Goal: Task Accomplishment & Management: Complete application form

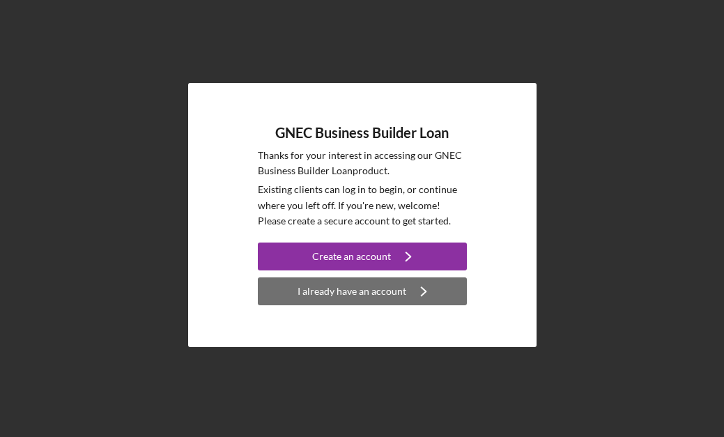
click at [333, 288] on div "I already have an account" at bounding box center [351, 291] width 109 height 28
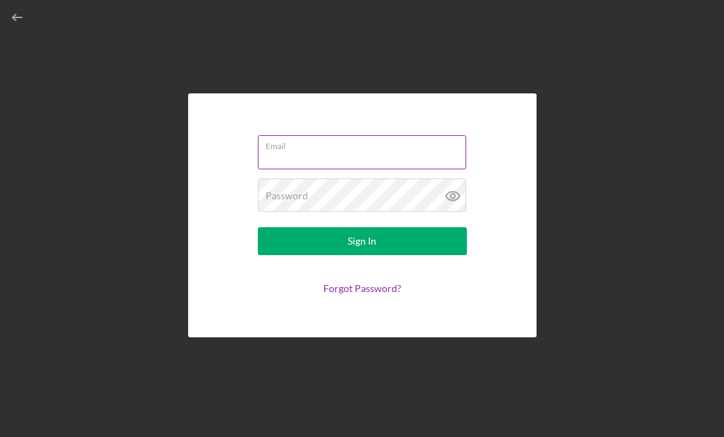
click at [313, 157] on input "Email" at bounding box center [362, 151] width 208 height 33
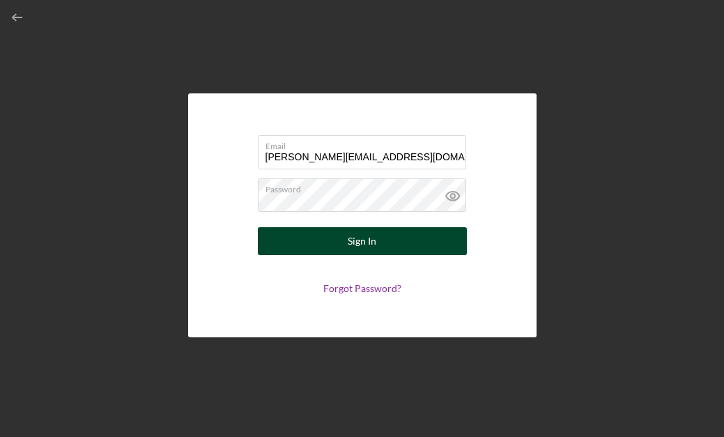
click at [303, 250] on button "Sign In" at bounding box center [362, 241] width 209 height 28
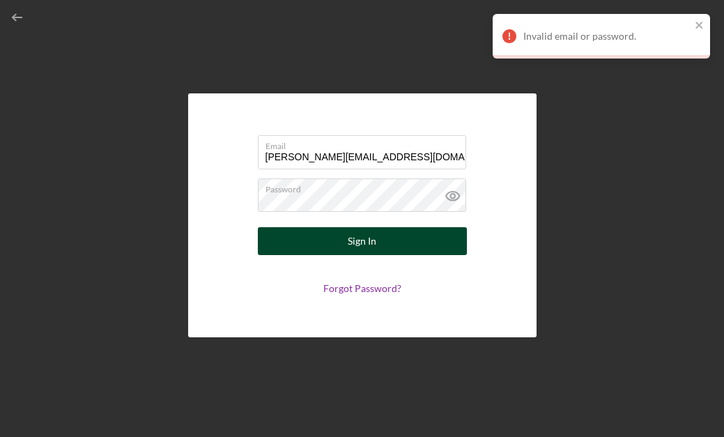
click at [327, 242] on button "Sign In" at bounding box center [362, 241] width 209 height 28
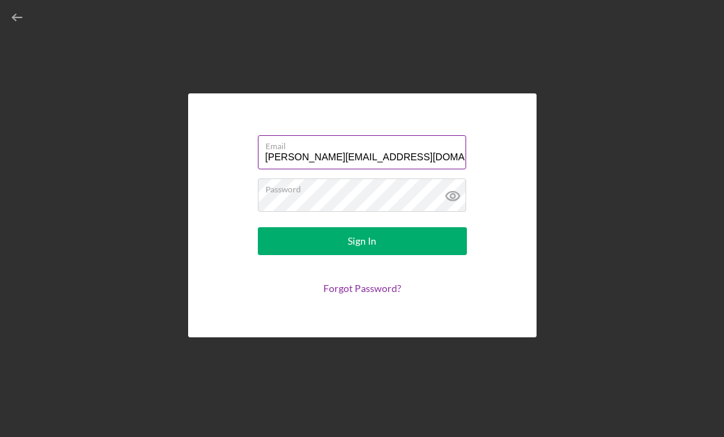
click at [293, 159] on input "[PERSON_NAME][EMAIL_ADDRESS][DOMAIN_NAME]" at bounding box center [362, 151] width 208 height 33
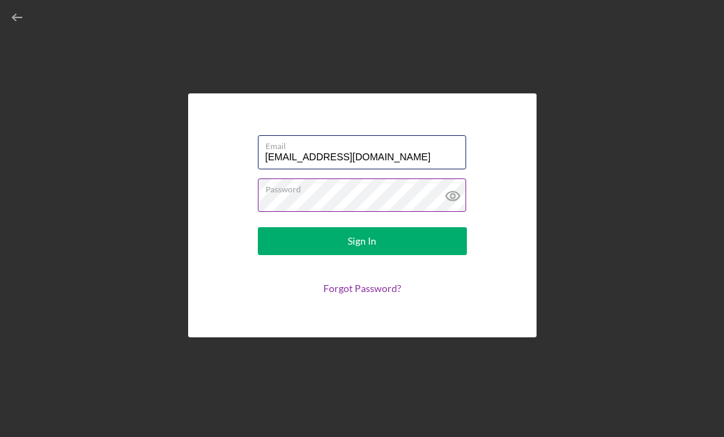
type input "[EMAIL_ADDRESS][DOMAIN_NAME]"
click at [453, 195] on icon at bounding box center [452, 196] width 4 height 4
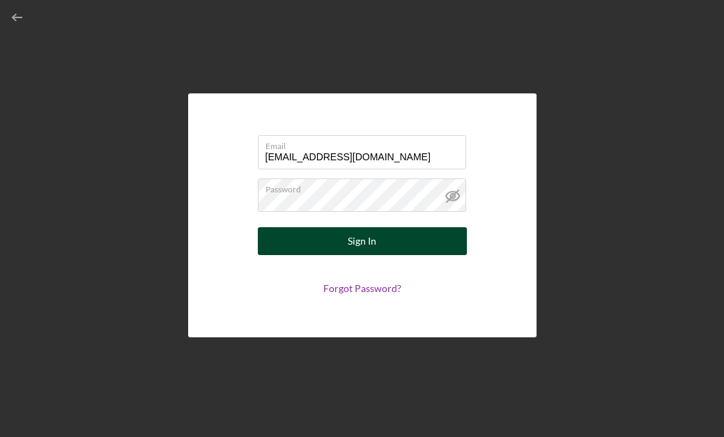
click at [364, 242] on div "Sign In" at bounding box center [362, 241] width 29 height 28
click at [350, 236] on div "Sign In" at bounding box center [362, 241] width 29 height 28
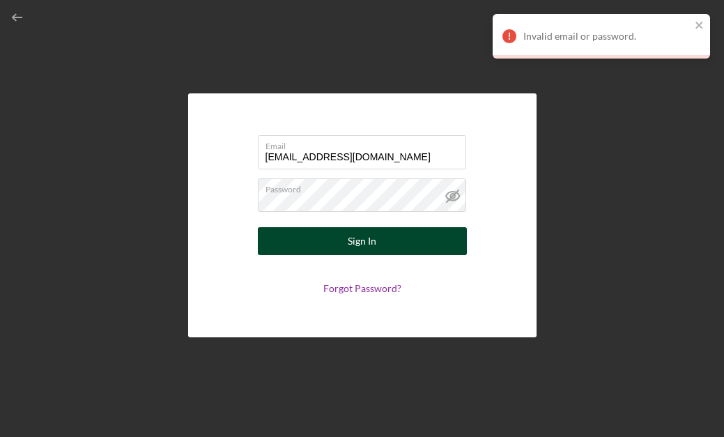
click at [292, 231] on button "Sign In" at bounding box center [362, 241] width 209 height 28
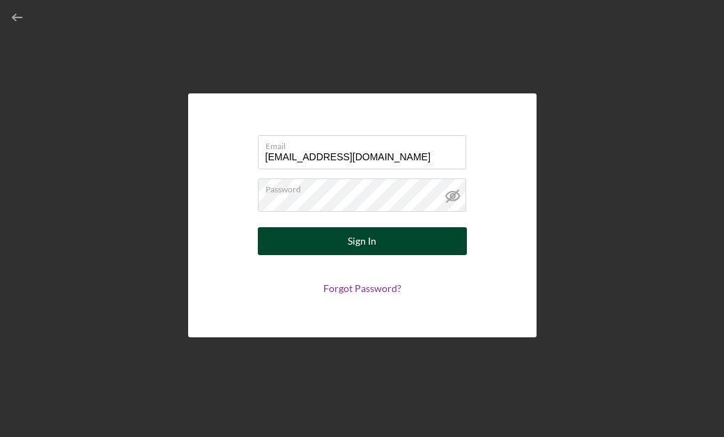
click at [275, 235] on button "Sign In" at bounding box center [362, 241] width 209 height 28
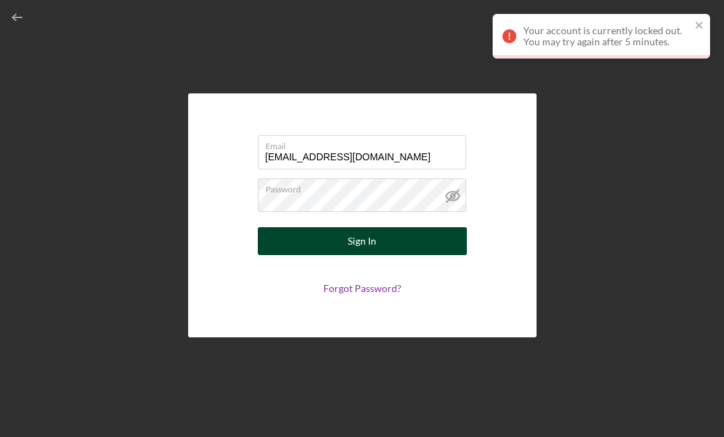
click at [346, 242] on button "Sign In" at bounding box center [362, 241] width 209 height 28
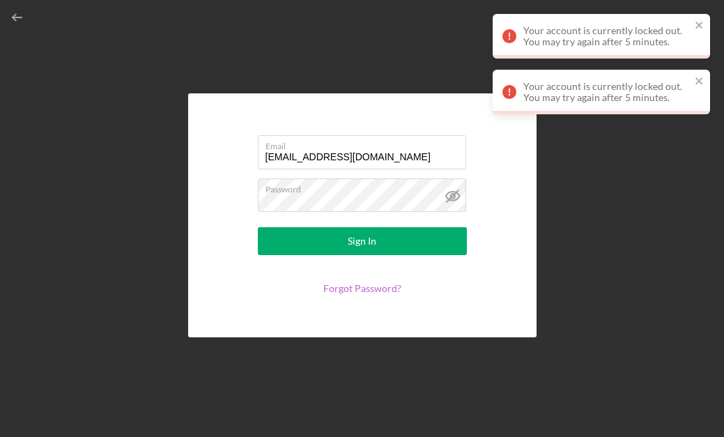
click at [350, 287] on link "Forgot Password?" at bounding box center [362, 288] width 78 height 12
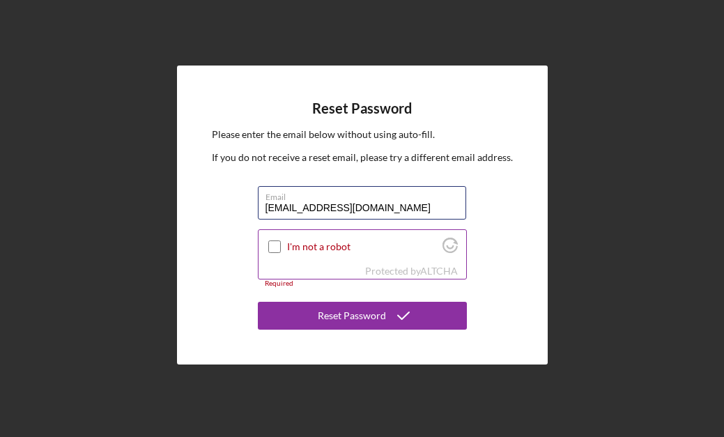
type input "[EMAIL_ADDRESS][DOMAIN_NAME]"
click at [274, 245] on input "I'm not a robot" at bounding box center [274, 246] width 13 height 13
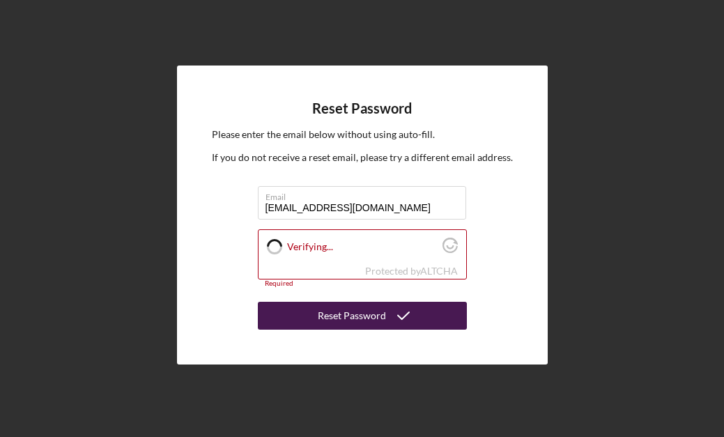
checkbox input "true"
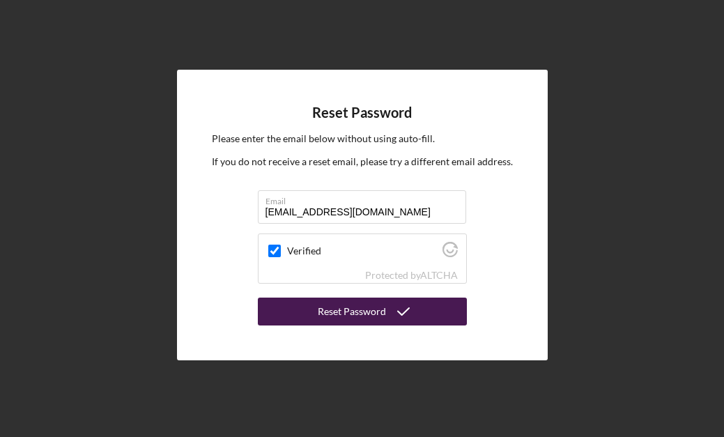
click at [327, 309] on div "Reset Password" at bounding box center [352, 311] width 68 height 28
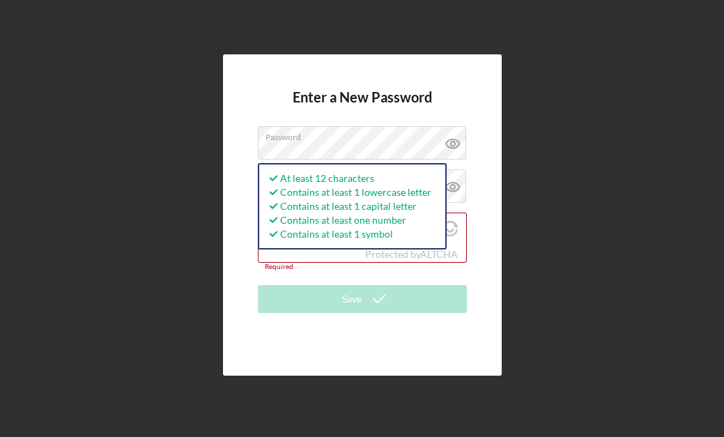
click at [254, 105] on div "Enter a New Password Password At least 12 characters Contains at least 1 lowerc…" at bounding box center [362, 214] width 279 height 320
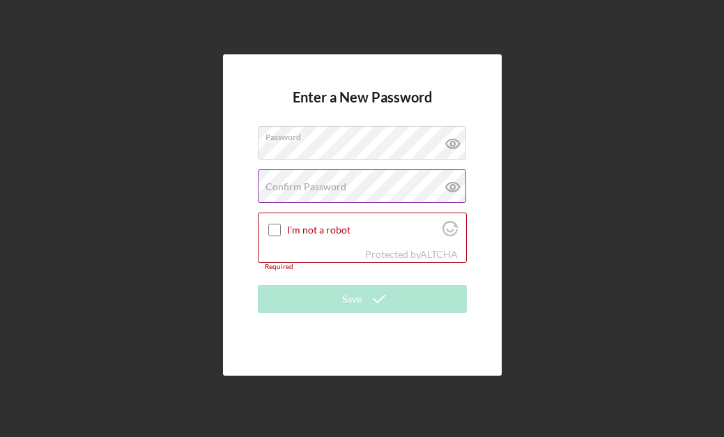
click at [273, 185] on label "Confirm Password" at bounding box center [305, 186] width 81 height 11
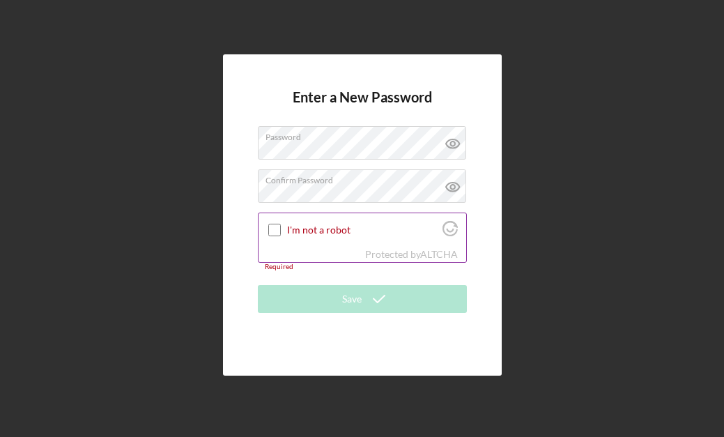
click at [270, 224] on input "I'm not a robot" at bounding box center [274, 230] width 13 height 13
checkbox input "true"
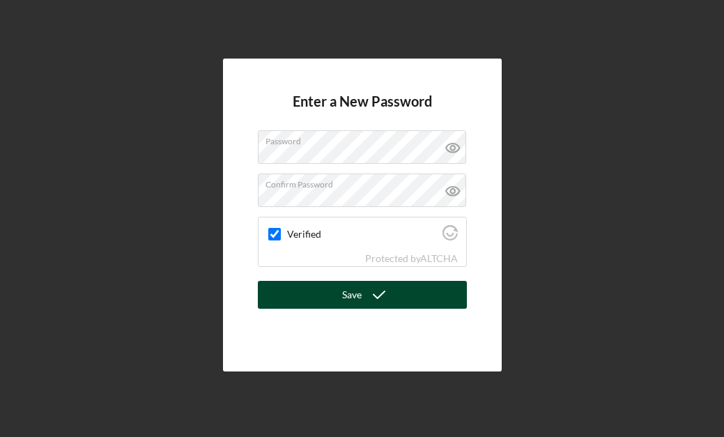
click at [303, 297] on button "Save" at bounding box center [362, 295] width 209 height 28
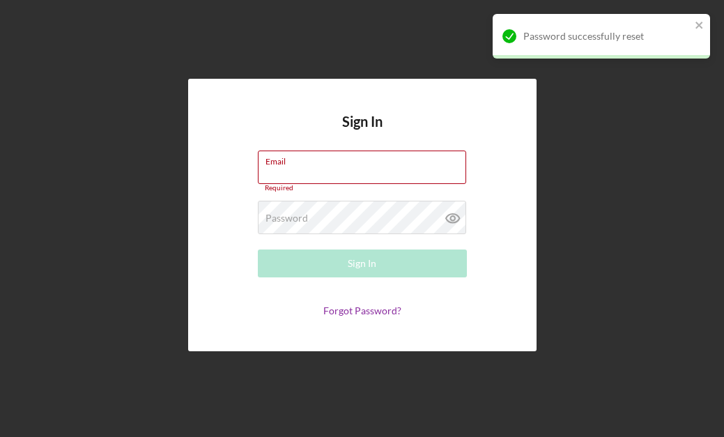
type input "[EMAIL_ADDRESS][DOMAIN_NAME]"
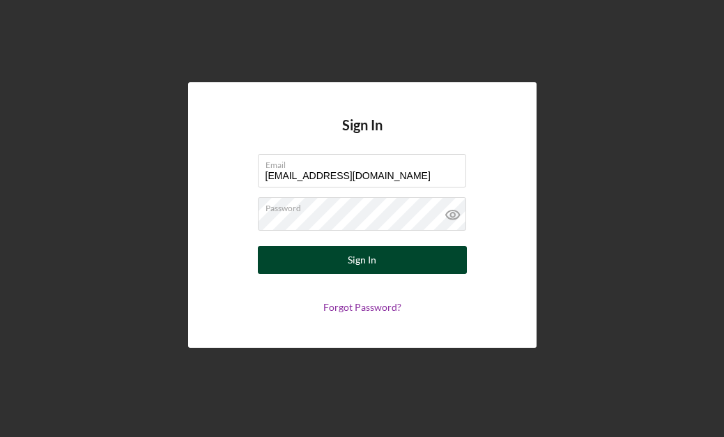
click at [362, 263] on div "Sign In" at bounding box center [362, 260] width 29 height 28
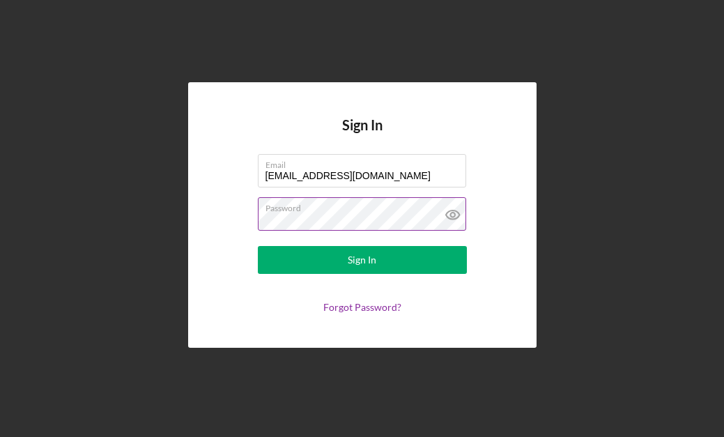
click at [455, 214] on icon at bounding box center [452, 214] width 35 height 35
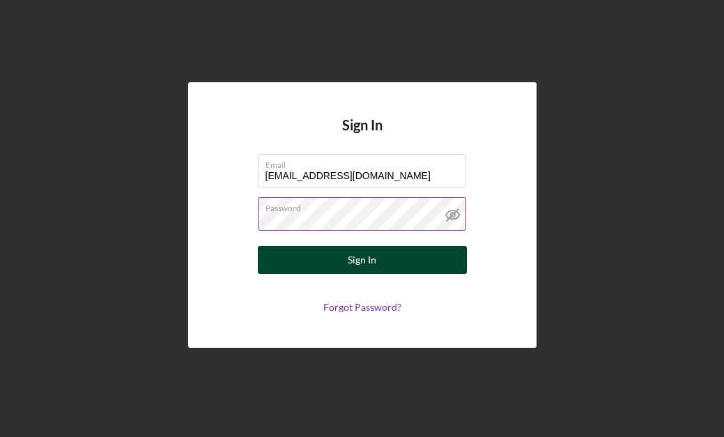
click at [403, 256] on button "Sign In" at bounding box center [362, 260] width 209 height 28
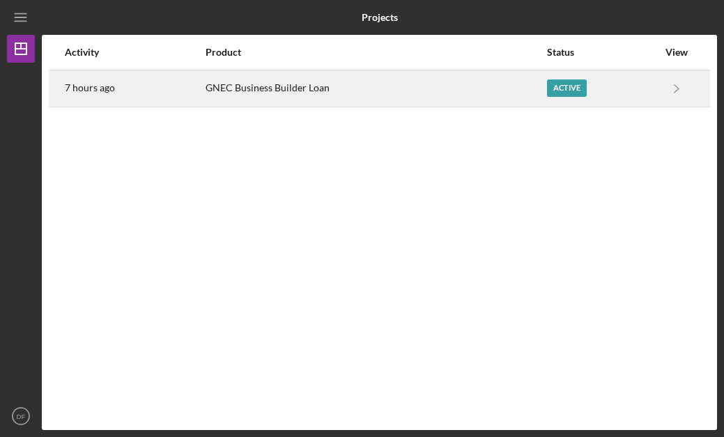
click at [393, 89] on div "GNEC Business Builder Loan" at bounding box center [375, 88] width 341 height 35
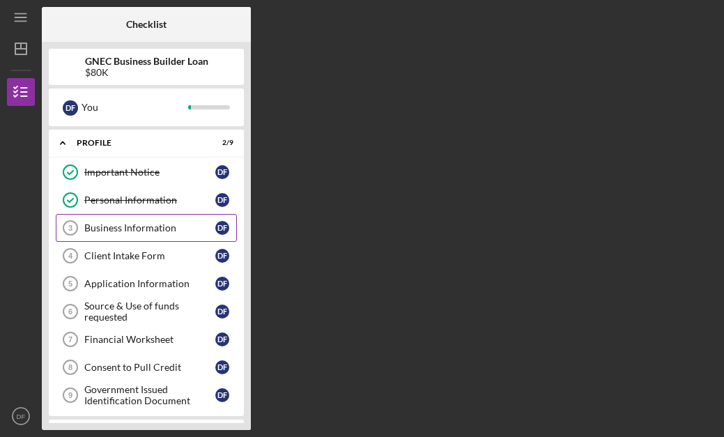
click at [169, 230] on div "Business Information" at bounding box center [149, 227] width 131 height 11
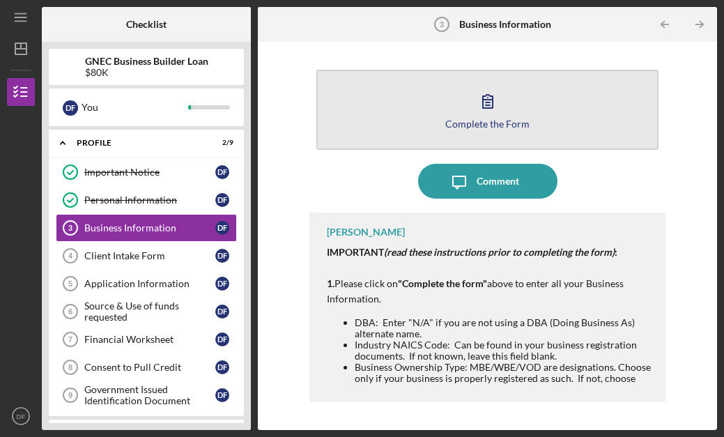
click at [485, 116] on icon "button" at bounding box center [487, 101] width 35 height 35
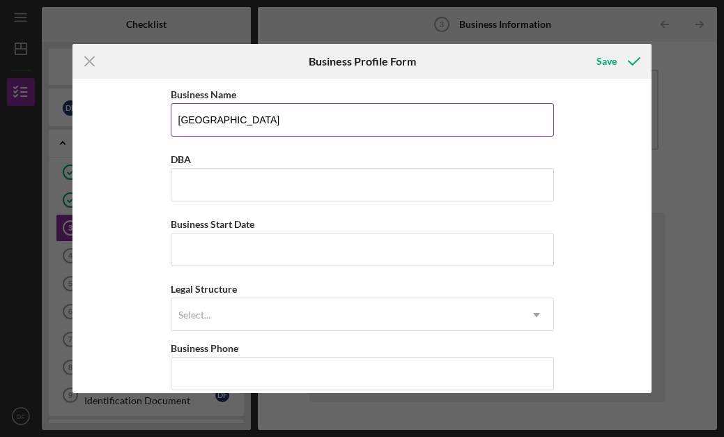
click at [306, 125] on input "[GEOGRAPHIC_DATA]" at bounding box center [362, 119] width 383 height 33
type input "Pooka"
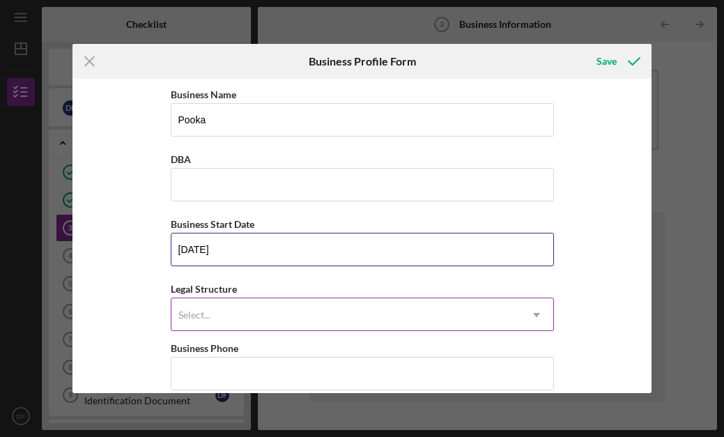
type input "[DATE]"
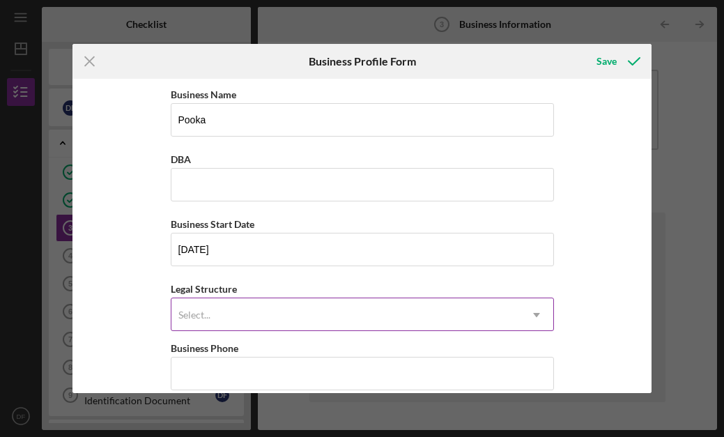
click at [254, 318] on div "Select..." at bounding box center [345, 315] width 348 height 32
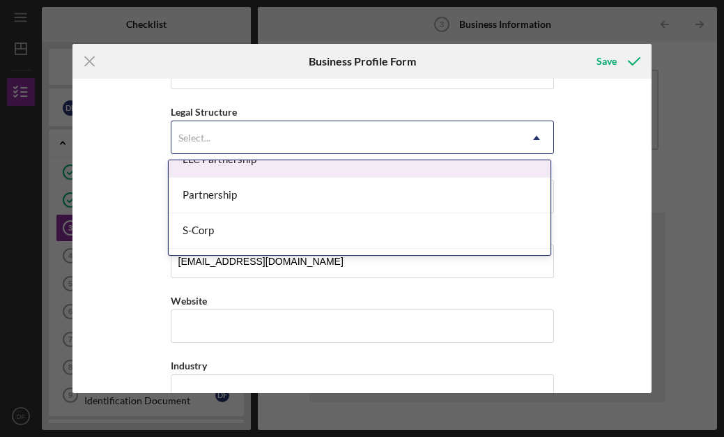
scroll to position [327, 0]
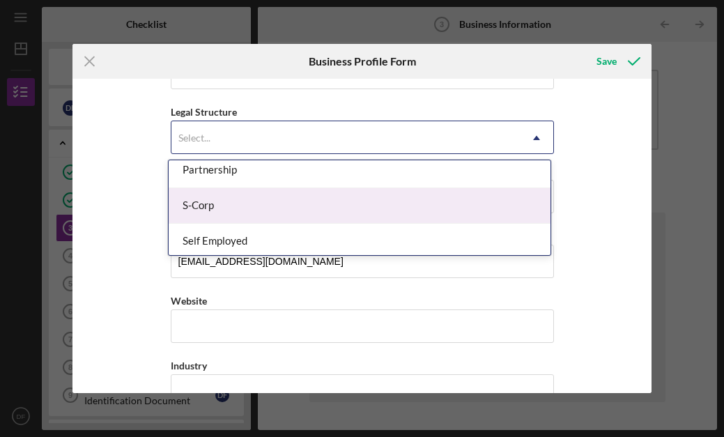
click at [261, 203] on div "S-Corp" at bounding box center [360, 206] width 382 height 36
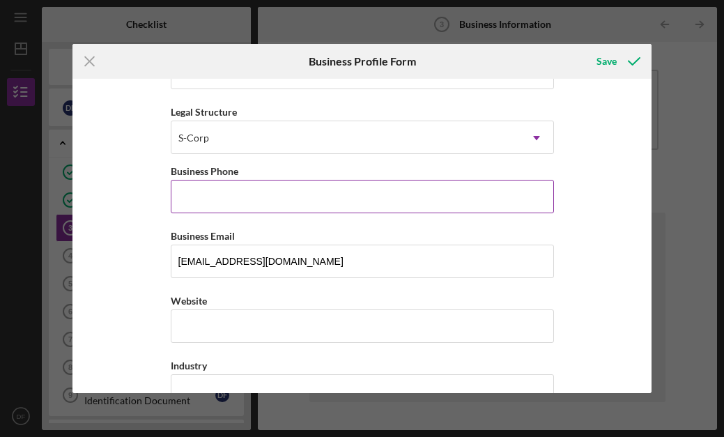
click at [224, 191] on input "Business Phone" at bounding box center [362, 196] width 383 height 33
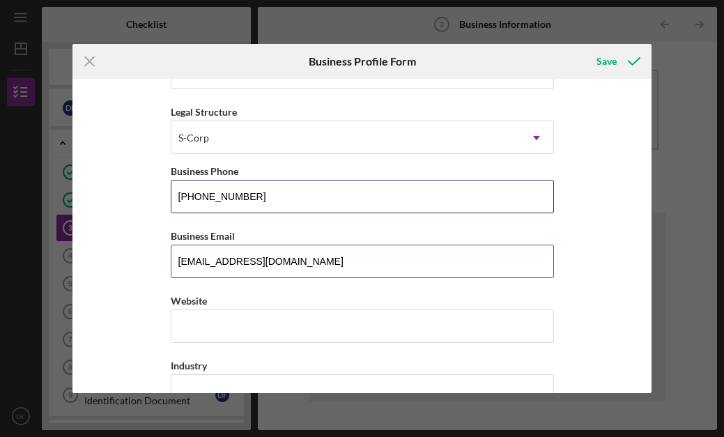
type input "[PHONE_NUMBER]"
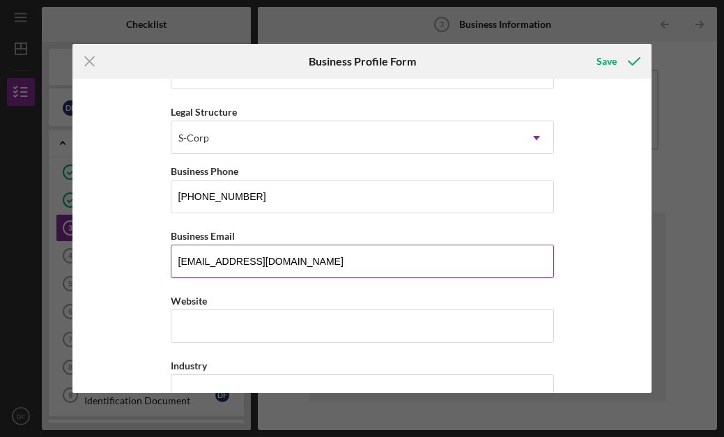
click at [231, 259] on input "[EMAIL_ADDRESS][DOMAIN_NAME]" at bounding box center [362, 260] width 383 height 33
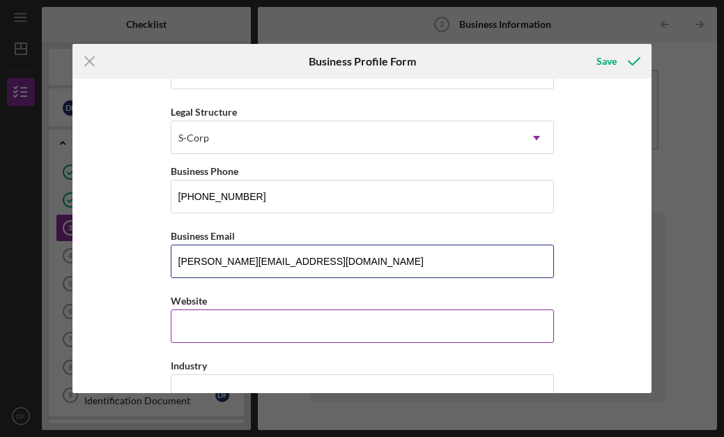
type input "[PERSON_NAME][EMAIL_ADDRESS][DOMAIN_NAME]"
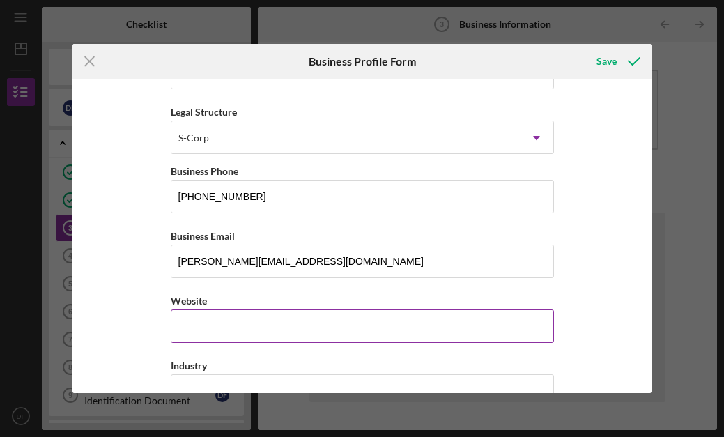
click at [205, 325] on div "Website" at bounding box center [362, 317] width 383 height 51
paste input "[DOMAIN_NAME][URL]"
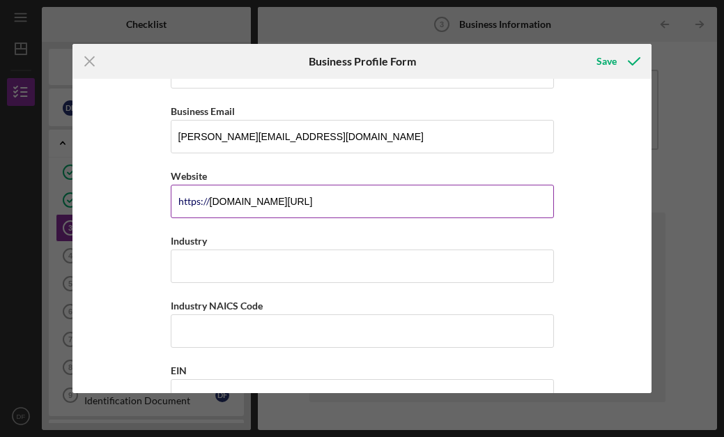
scroll to position [350, 0]
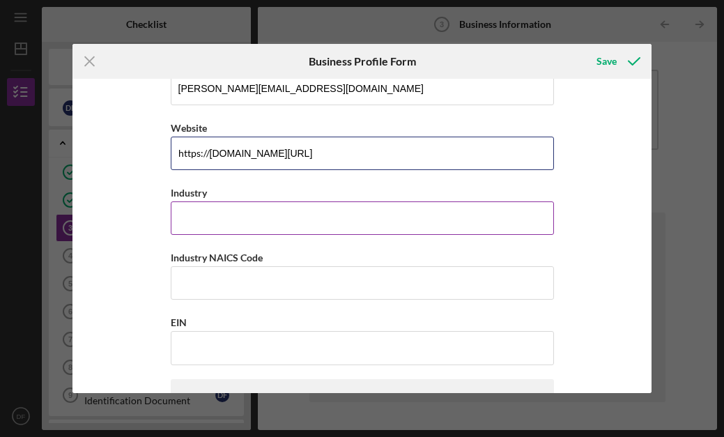
type input "[DOMAIN_NAME][URL]"
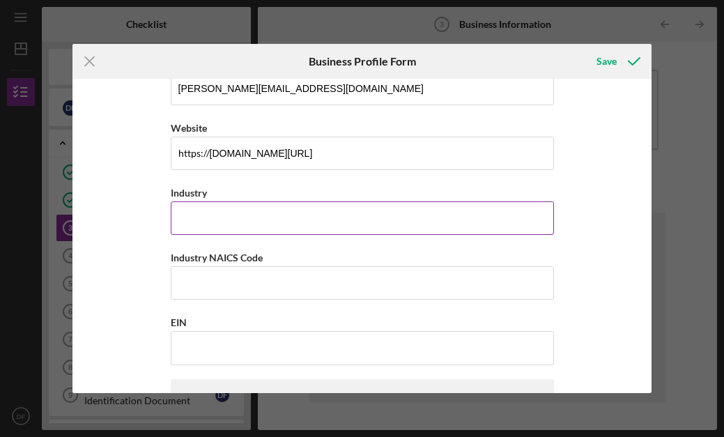
click at [196, 210] on input "Industry" at bounding box center [362, 217] width 383 height 33
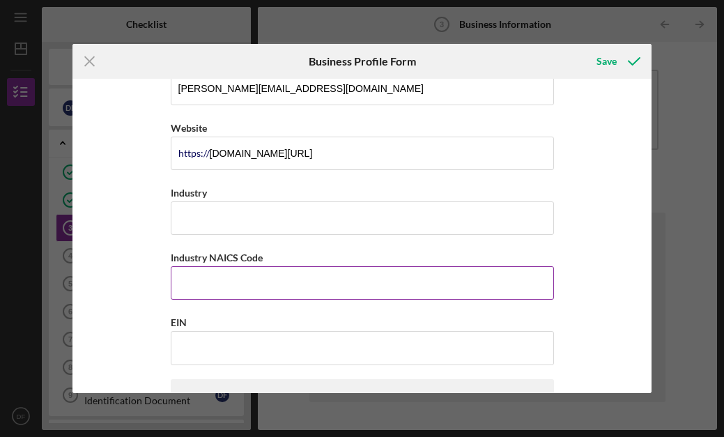
click at [215, 283] on input "Industry NAICS Code" at bounding box center [362, 282] width 383 height 33
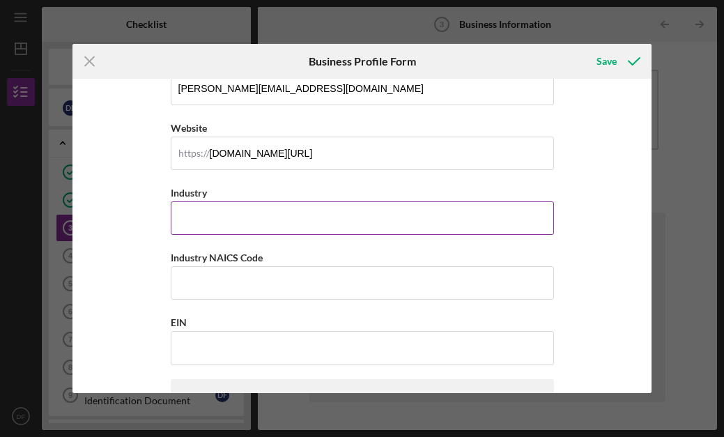
click at [208, 214] on input "Industry" at bounding box center [362, 217] width 383 height 33
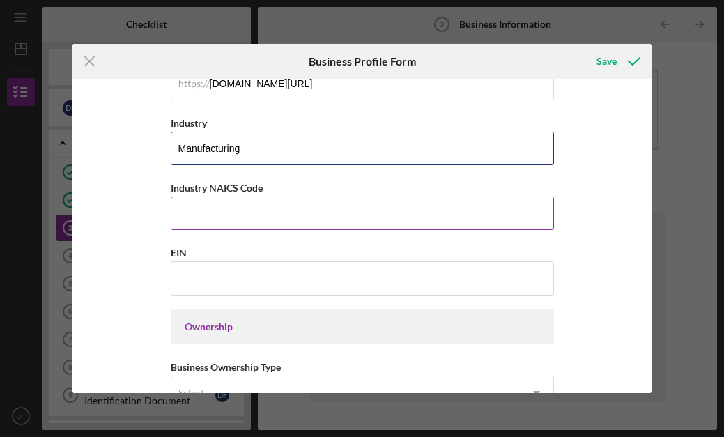
scroll to position [451, 0]
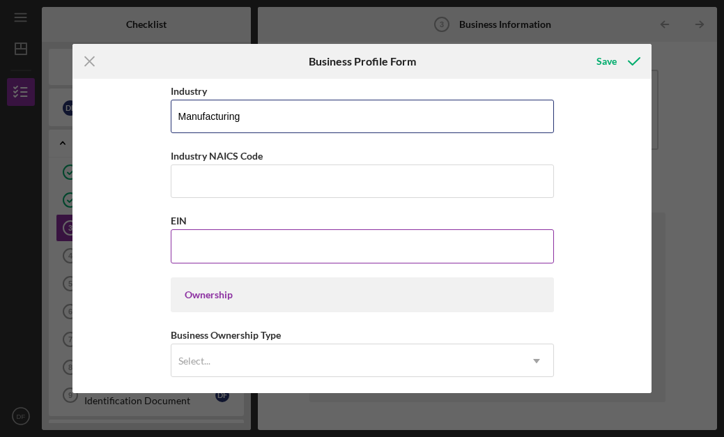
type input "Manufacturing"
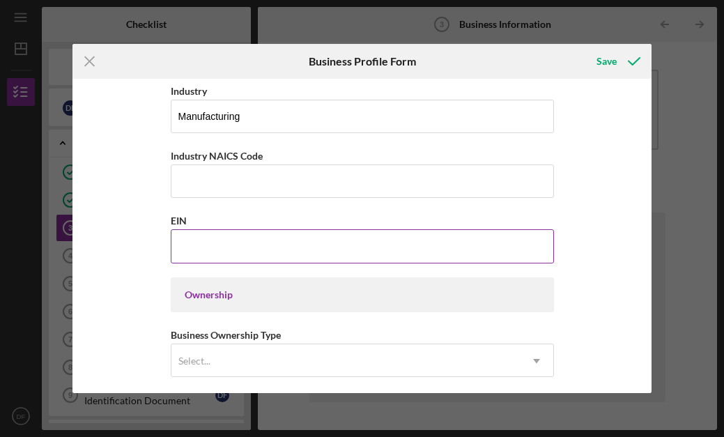
click at [189, 254] on input "EIN" at bounding box center [362, 245] width 383 height 33
type input "[US_EMPLOYER_IDENTIFICATION_NUMBER]"
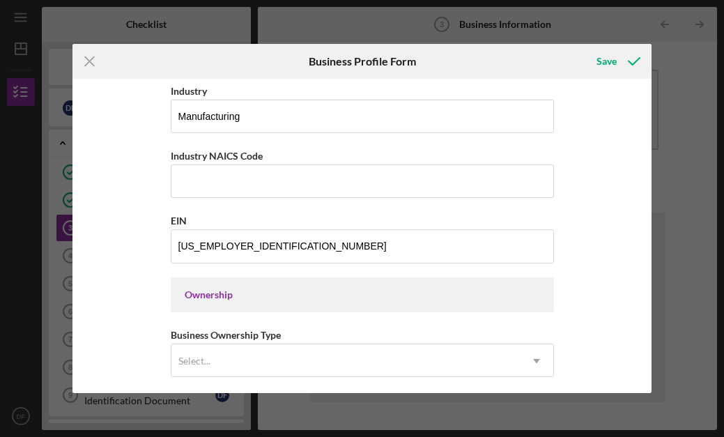
click at [196, 293] on div "Ownership" at bounding box center [362, 294] width 355 height 11
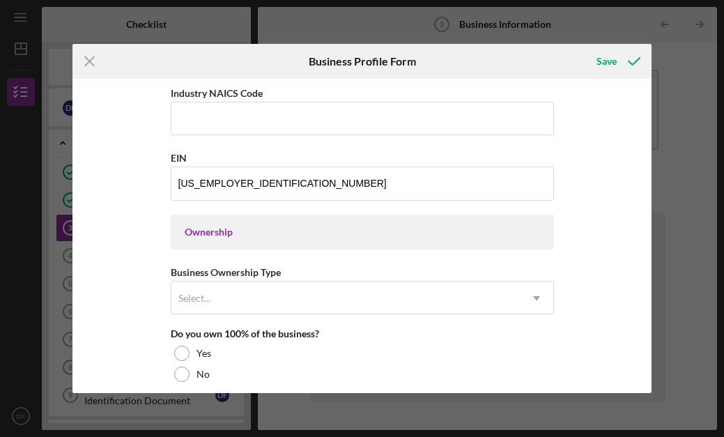
scroll to position [563, 0]
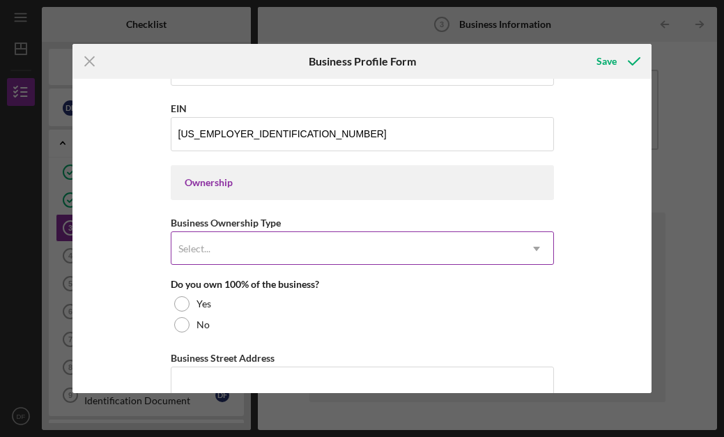
click at [194, 245] on div "Select..." at bounding box center [194, 248] width 32 height 11
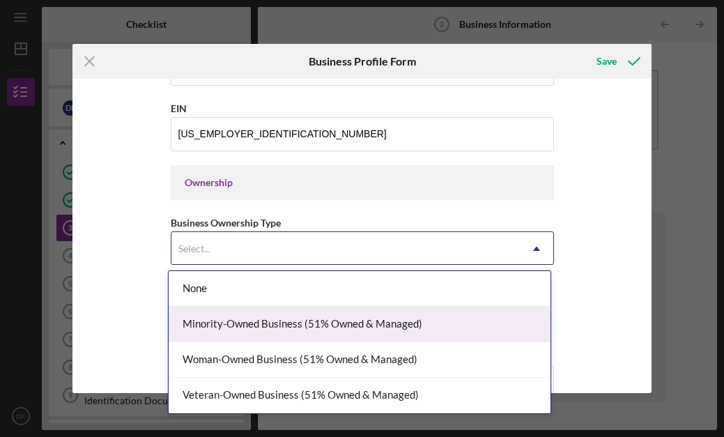
click at [200, 327] on div "Minority-Owned Business (51% Owned & Managed)" at bounding box center [360, 324] width 382 height 36
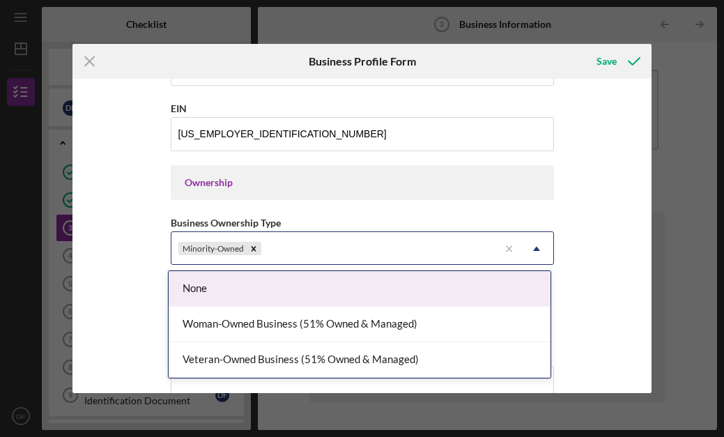
click at [283, 244] on div "Minority-Owned" at bounding box center [334, 249] width 327 height 32
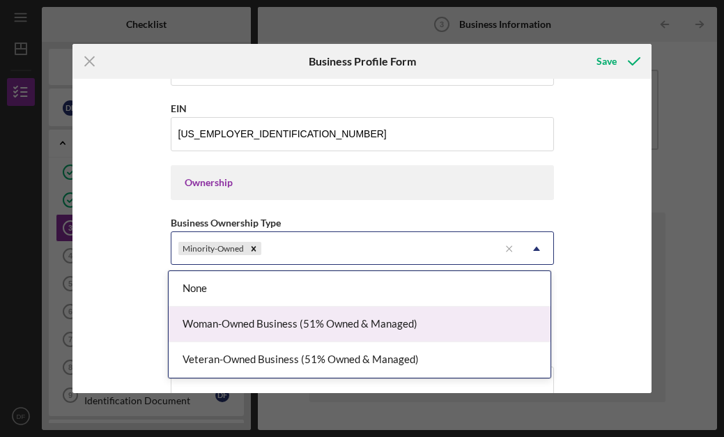
click at [272, 327] on div "Woman-Owned Business (51% Owned & Managed)" at bounding box center [360, 324] width 382 height 36
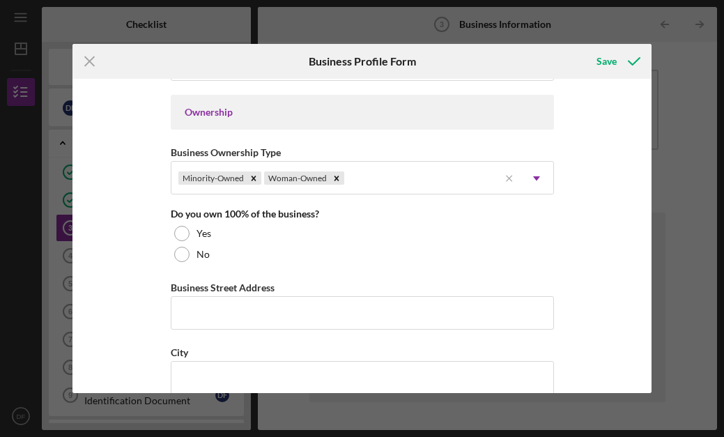
scroll to position [655, 0]
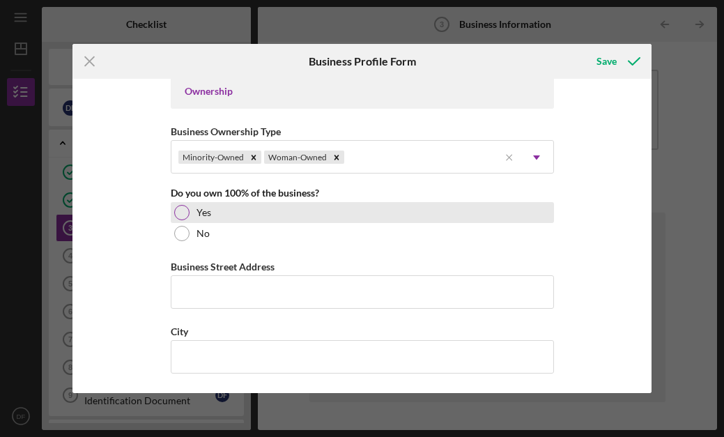
click at [175, 211] on div at bounding box center [181, 212] width 15 height 15
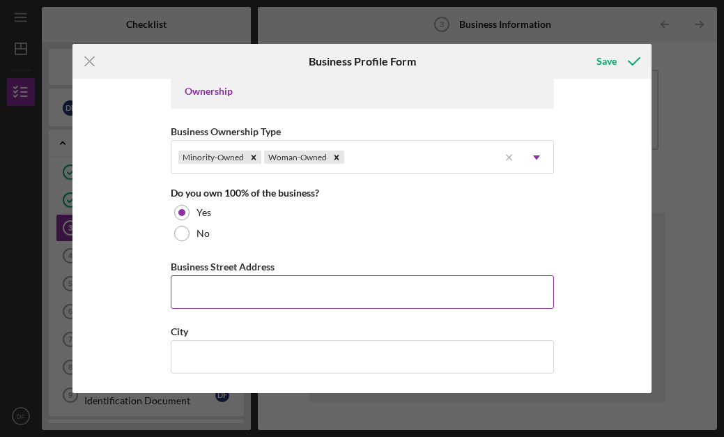
click at [200, 284] on input "Business Street Address" at bounding box center [362, 291] width 383 height 33
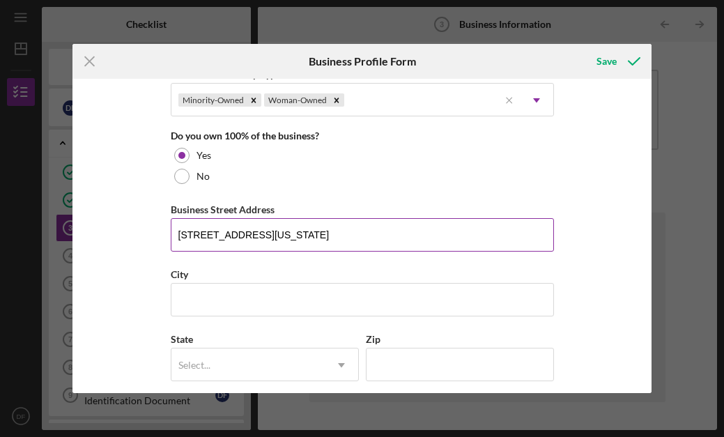
scroll to position [750, 0]
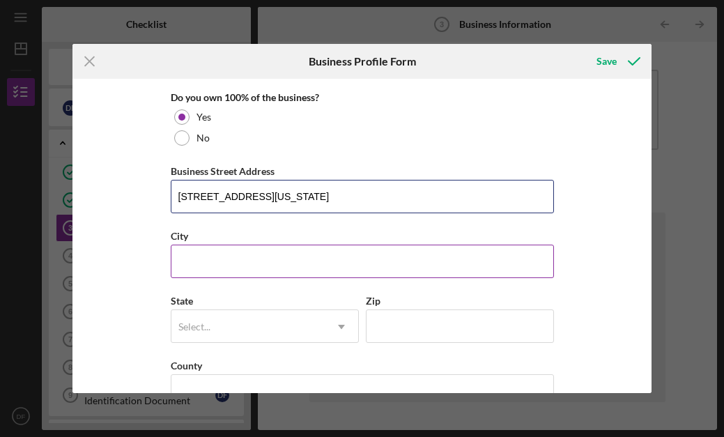
type input "[STREET_ADDRESS][US_STATE]"
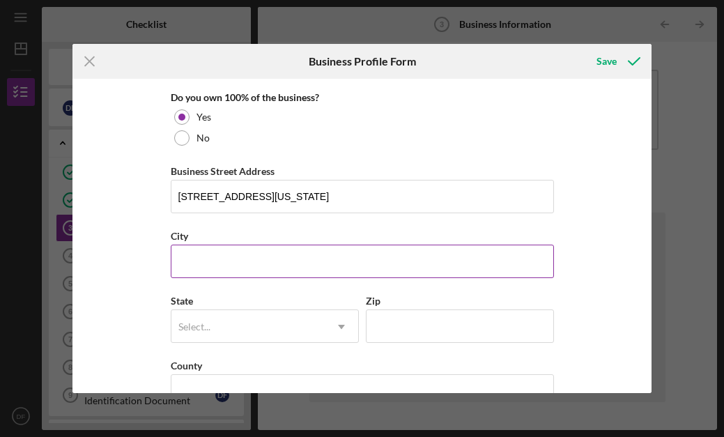
click at [195, 260] on input "City" at bounding box center [362, 260] width 383 height 33
type input "[GEOGRAPHIC_DATA]"
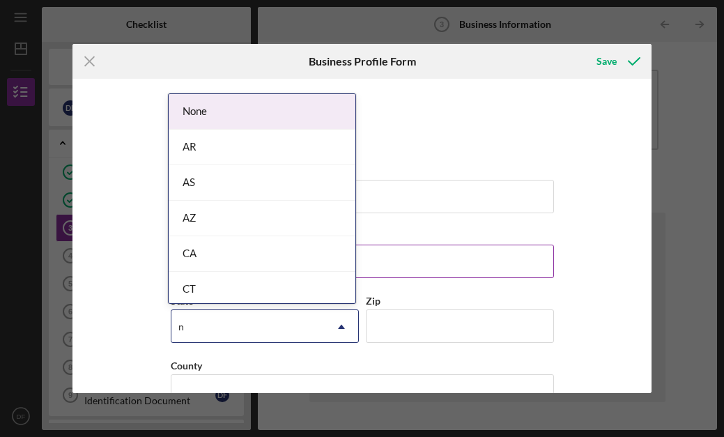
type input "nj"
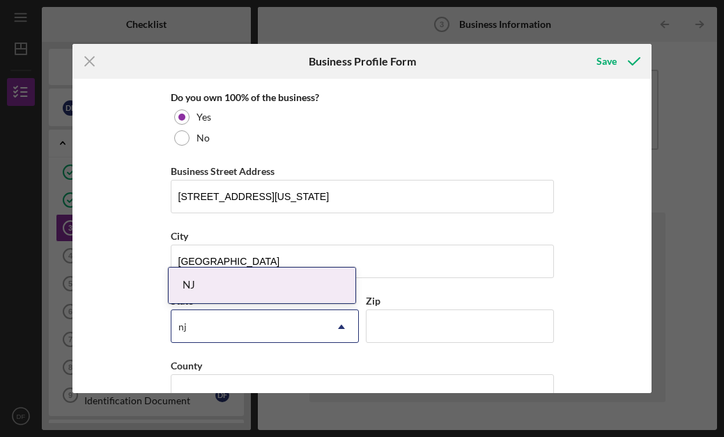
click at [201, 282] on div "NJ" at bounding box center [262, 285] width 187 height 36
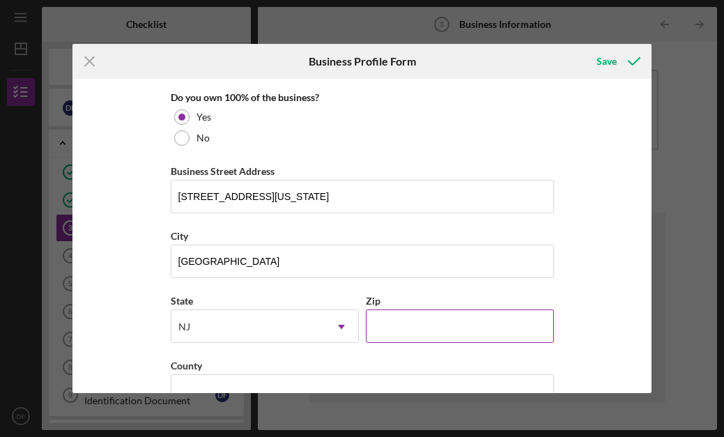
click at [374, 321] on input "Zip" at bounding box center [460, 325] width 188 height 33
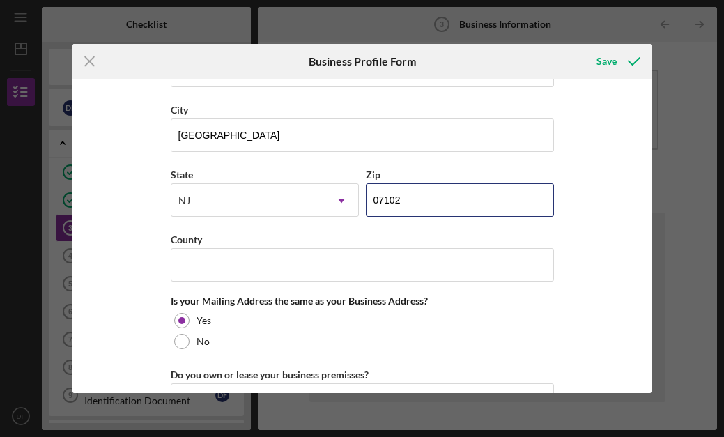
scroll to position [883, 0]
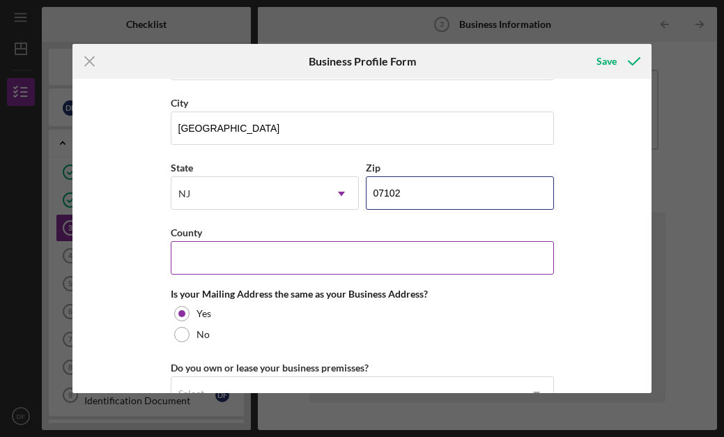
type input "07102"
click at [328, 261] on input "County" at bounding box center [362, 257] width 383 height 33
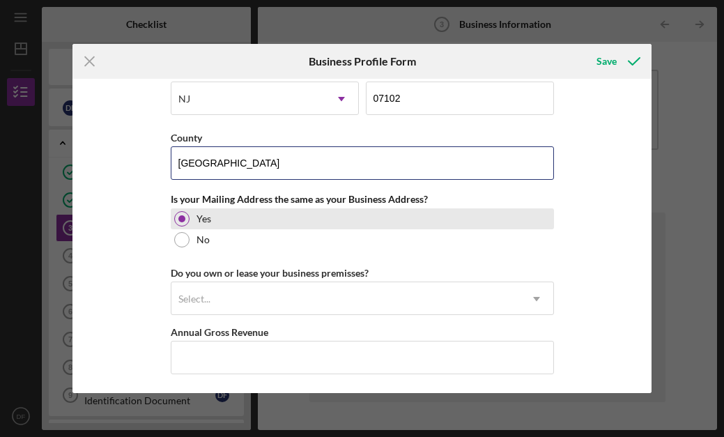
scroll to position [1029, 0]
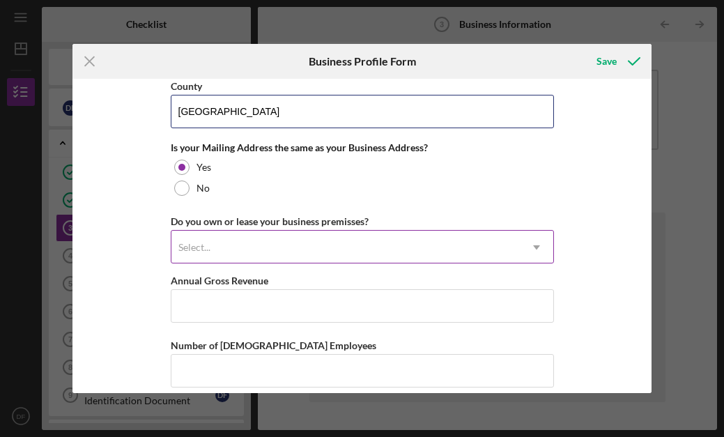
type input "[GEOGRAPHIC_DATA]"
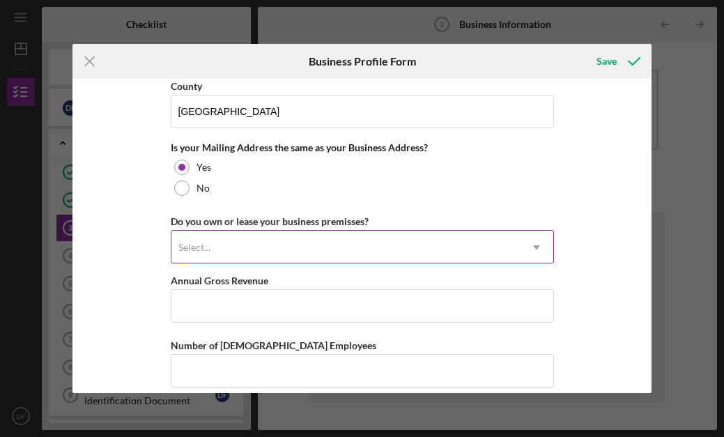
click at [273, 238] on div "Select..." at bounding box center [345, 247] width 348 height 32
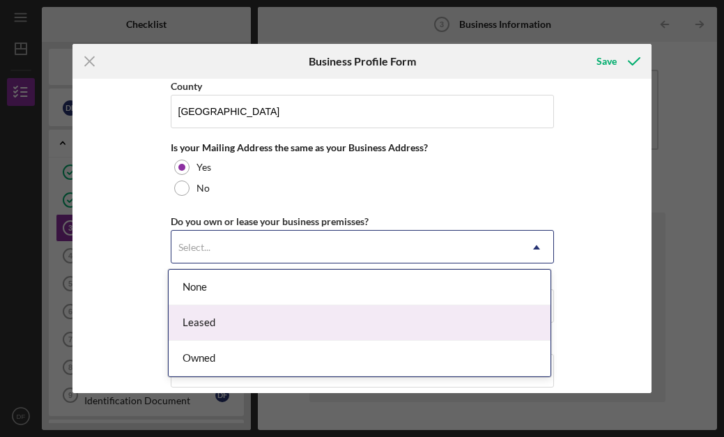
click at [267, 307] on div "Leased" at bounding box center [360, 323] width 382 height 36
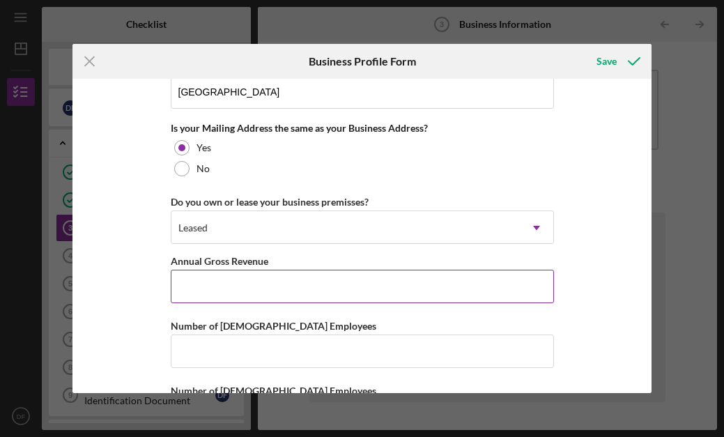
scroll to position [1057, 0]
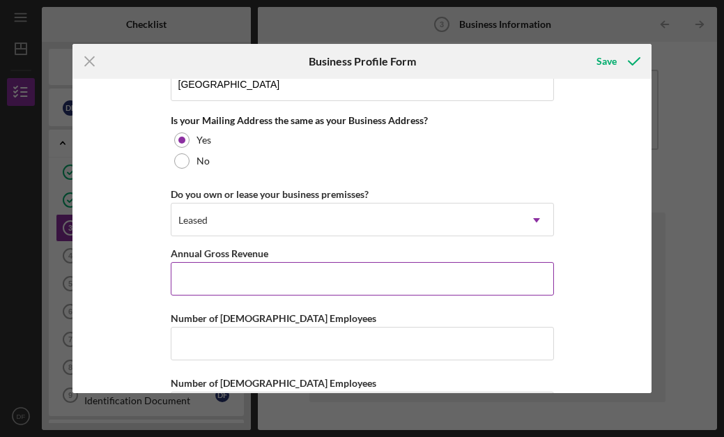
click at [203, 279] on input "Annual Gross Revenue" at bounding box center [362, 278] width 383 height 33
click at [217, 275] on input "$2,023" at bounding box center [362, 278] width 383 height 33
type input "$2"
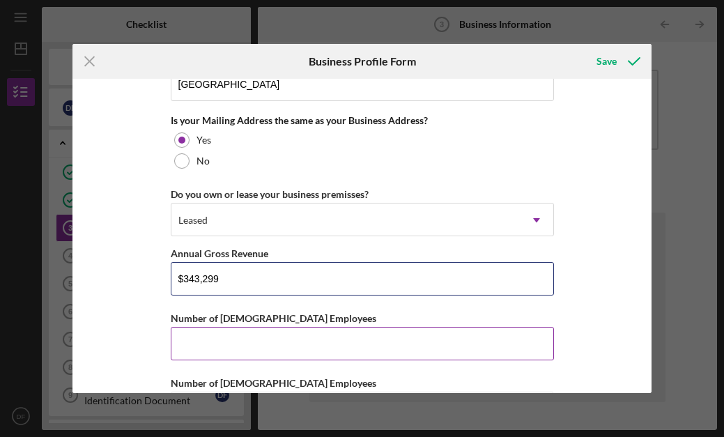
type input "$343,299"
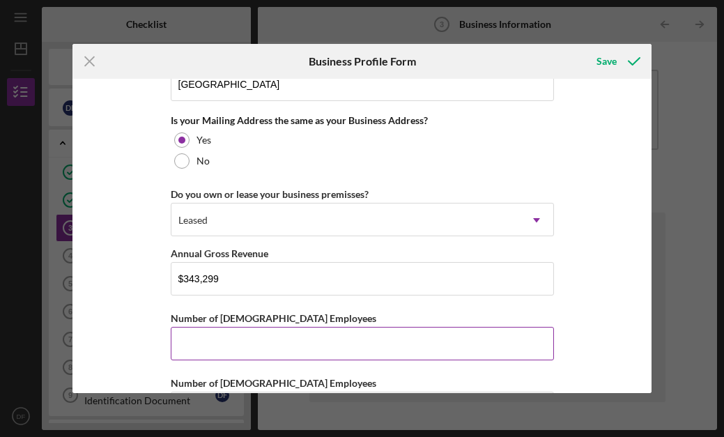
click at [196, 352] on input "Number of [DEMOGRAPHIC_DATA] Employees" at bounding box center [362, 343] width 383 height 33
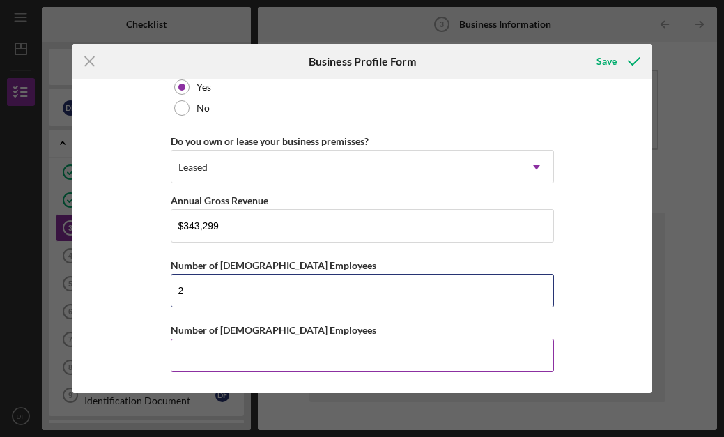
type input "2"
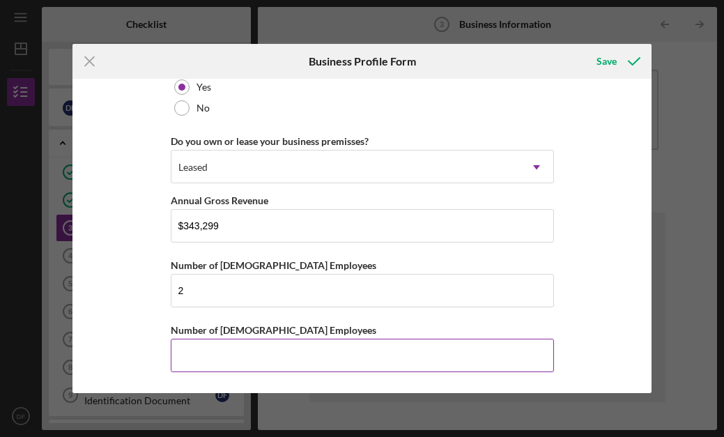
click at [199, 354] on input "Number of [DEMOGRAPHIC_DATA] Employees" at bounding box center [362, 355] width 383 height 33
type input "1"
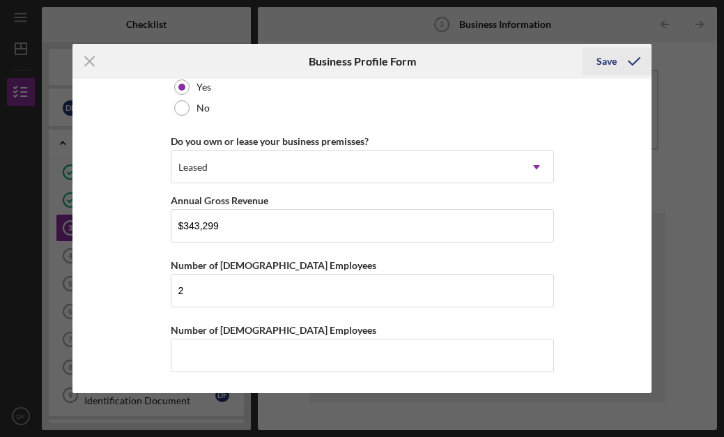
click at [605, 60] on div "Save" at bounding box center [606, 61] width 20 height 28
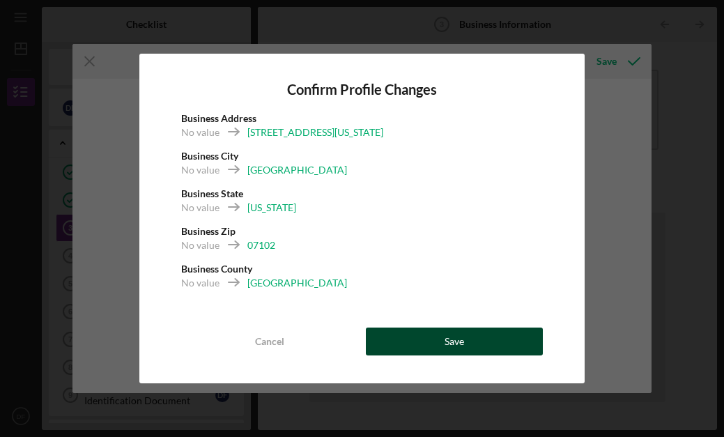
click at [398, 336] on button "Save" at bounding box center [455, 341] width 178 height 28
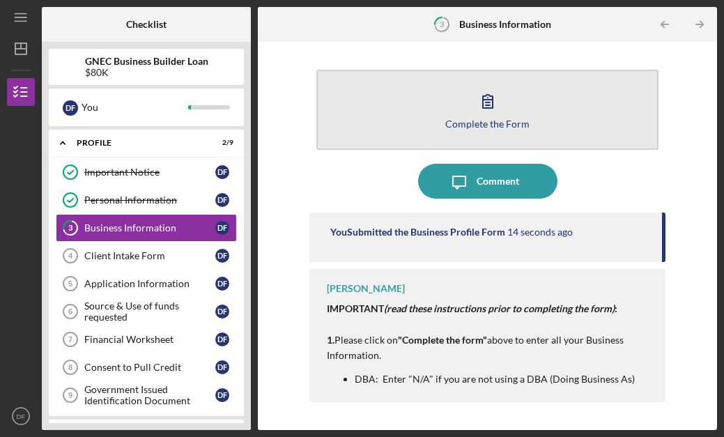
click at [479, 104] on icon "button" at bounding box center [487, 101] width 35 height 35
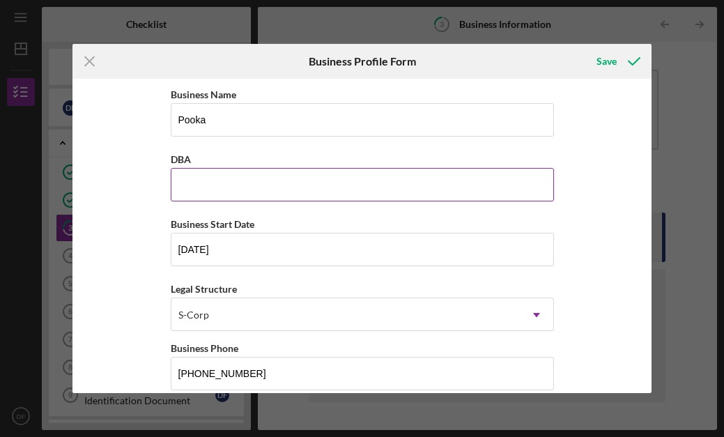
click at [390, 186] on input "DBA" at bounding box center [362, 184] width 383 height 33
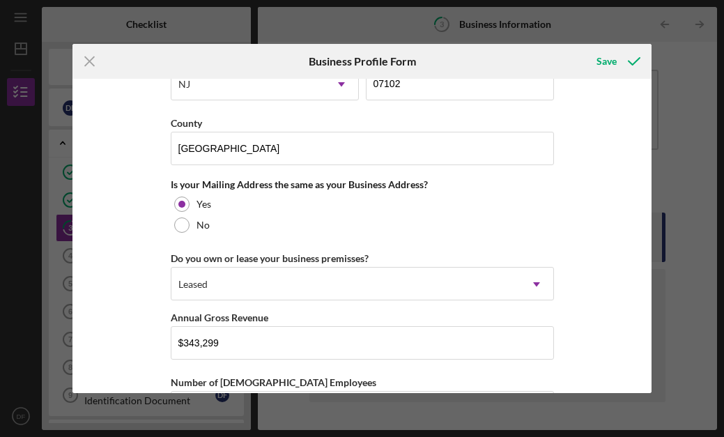
scroll to position [1110, 0]
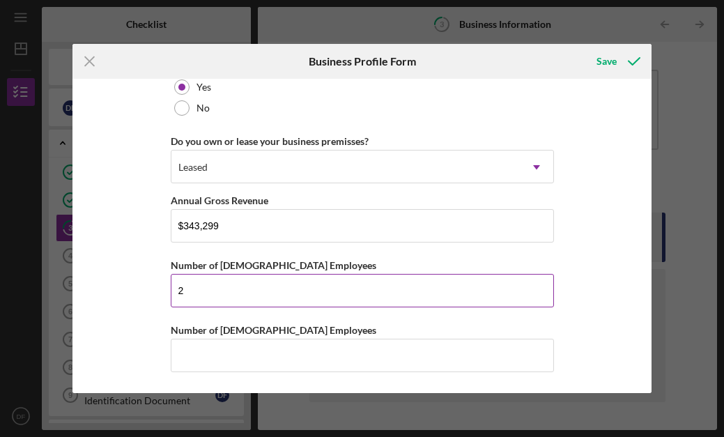
type input "NA"
click at [368, 289] on input "2" at bounding box center [362, 290] width 383 height 33
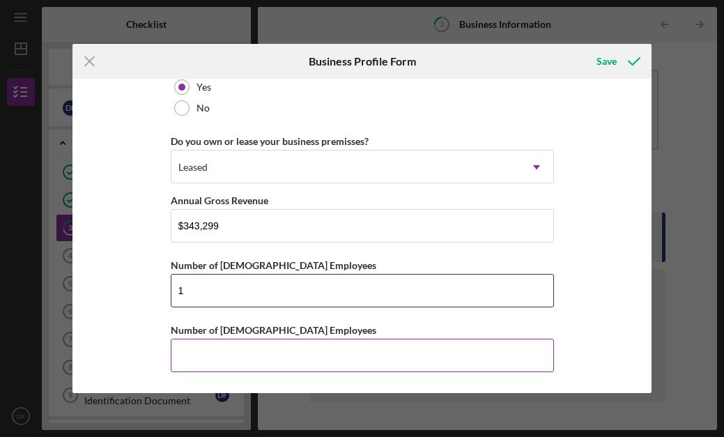
type input "1"
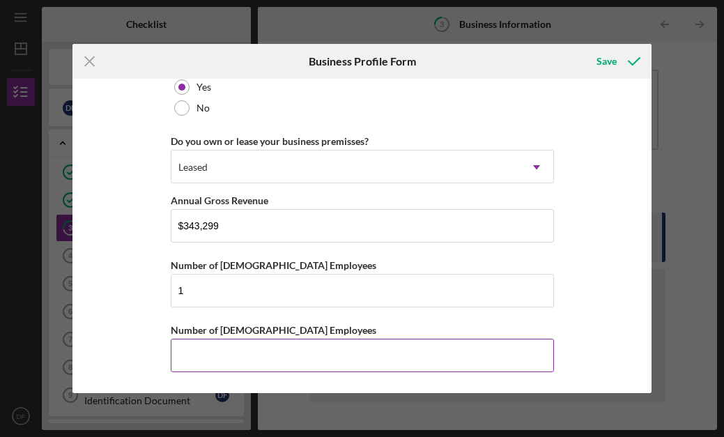
click at [337, 343] on input "Number of [DEMOGRAPHIC_DATA] Employees" at bounding box center [362, 355] width 383 height 33
type input "1"
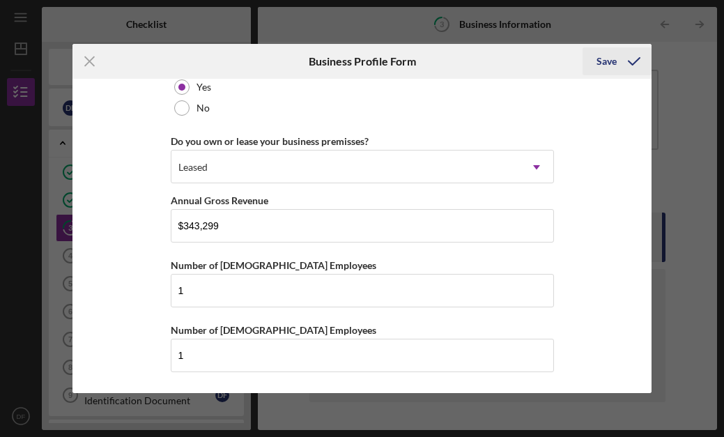
click at [601, 59] on div "Save" at bounding box center [606, 61] width 20 height 28
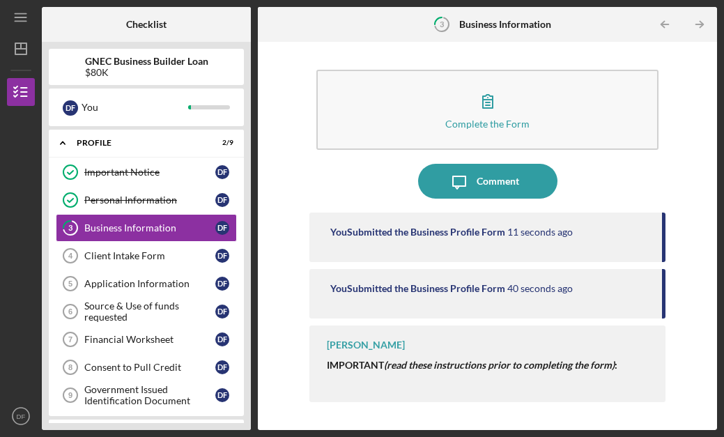
click at [434, 356] on div "[PERSON_NAME] IMPORTANT (read these instructions prior to completing the form) …" at bounding box center [487, 363] width 356 height 77
click at [367, 348] on div "[PERSON_NAME]" at bounding box center [366, 344] width 78 height 11
click at [162, 256] on div "Client Intake Form" at bounding box center [149, 255] width 131 height 11
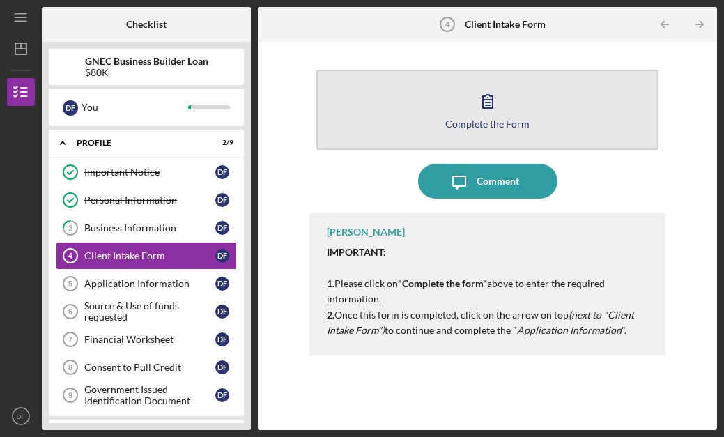
click at [481, 111] on icon "button" at bounding box center [487, 101] width 35 height 35
click at [476, 92] on icon "button" at bounding box center [487, 101] width 35 height 35
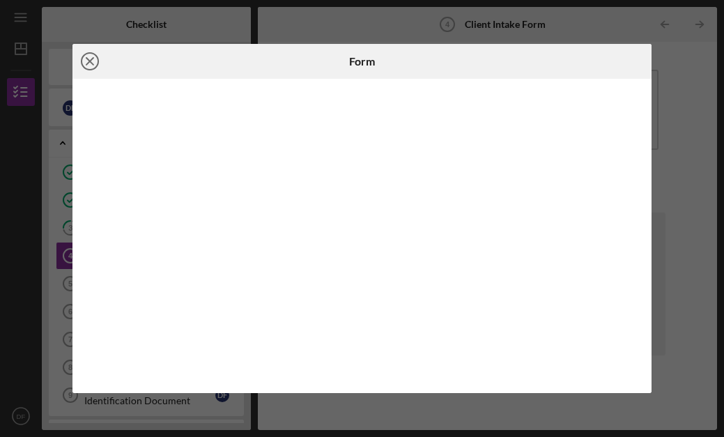
click at [93, 60] on icon "Icon/Close" at bounding box center [89, 61] width 35 height 35
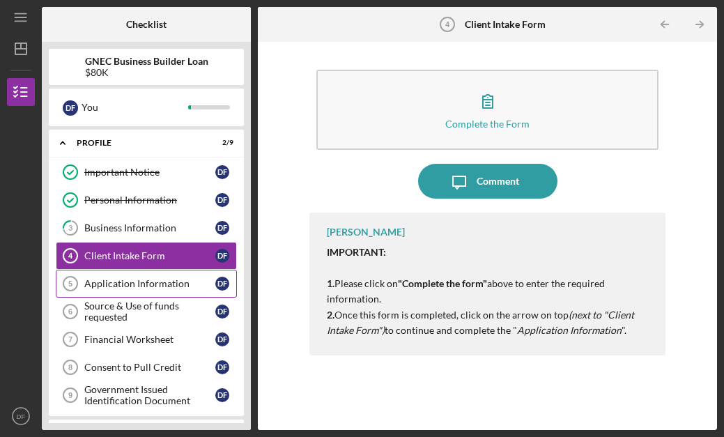
click at [190, 283] on div "Application Information" at bounding box center [149, 283] width 131 height 11
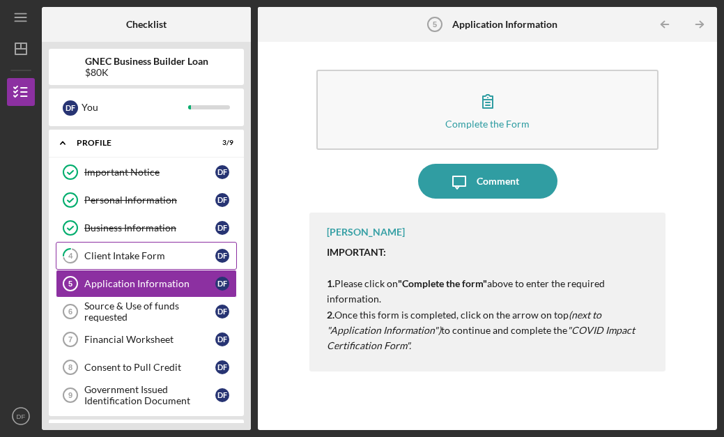
click at [185, 257] on div "Client Intake Form" at bounding box center [149, 255] width 131 height 11
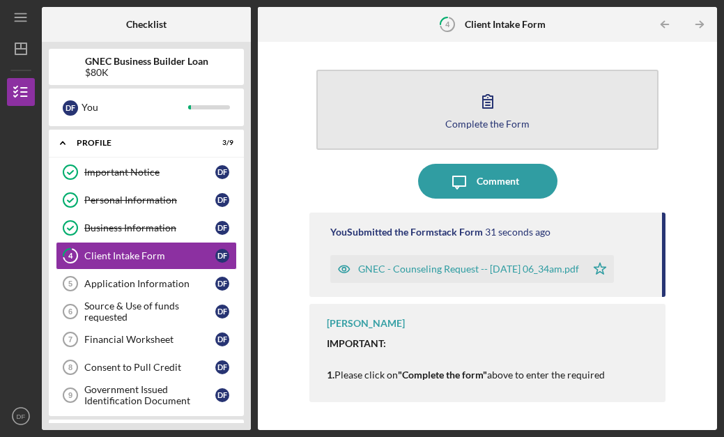
click at [490, 104] on icon "button" at bounding box center [487, 101] width 35 height 35
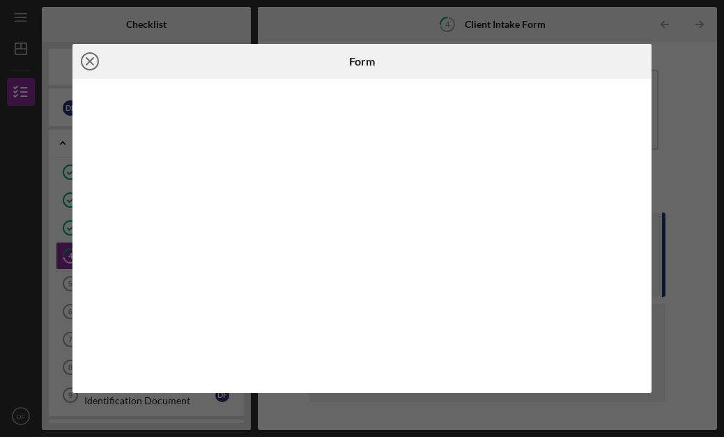
click at [87, 61] on icon "Icon/Close" at bounding box center [89, 61] width 35 height 35
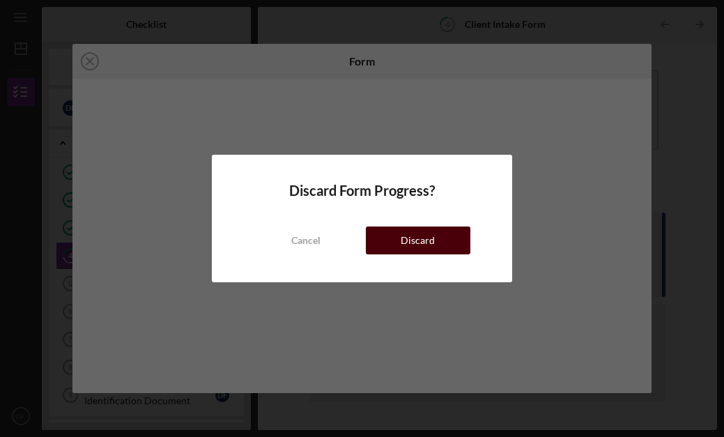
click at [373, 231] on button "Discard" at bounding box center [418, 240] width 105 height 28
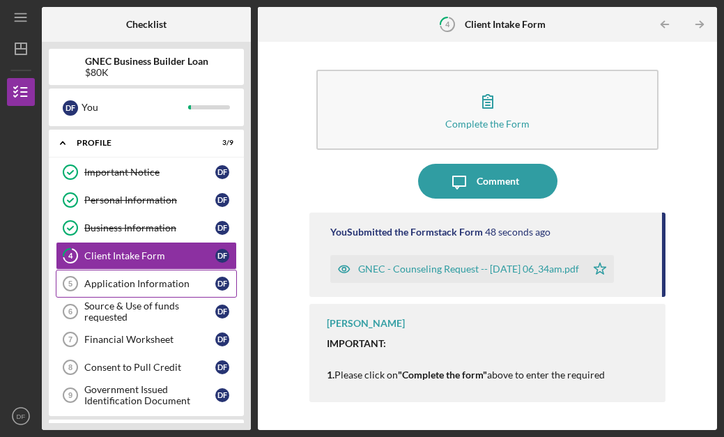
click at [166, 284] on div "Application Information" at bounding box center [149, 283] width 131 height 11
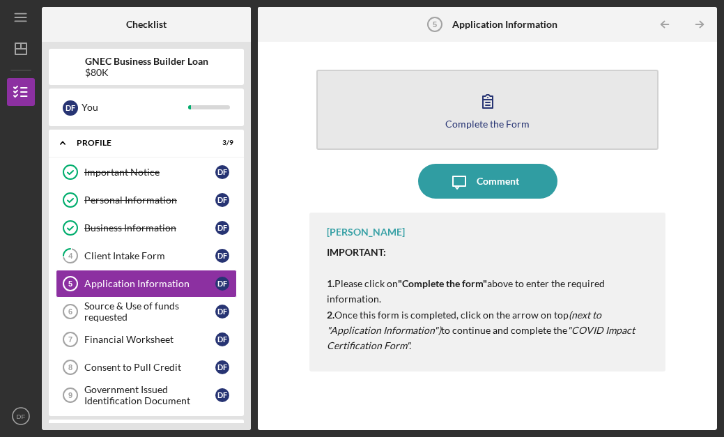
click at [488, 101] on icon "button" at bounding box center [487, 101] width 35 height 35
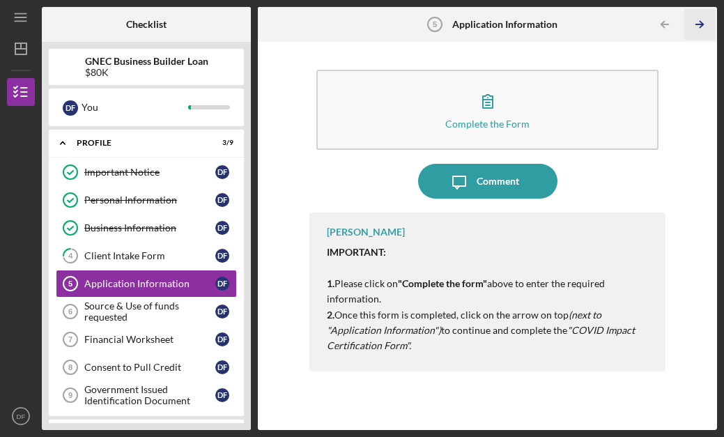
click at [703, 29] on icon "Icon/Table Pagination Arrow" at bounding box center [699, 24] width 31 height 31
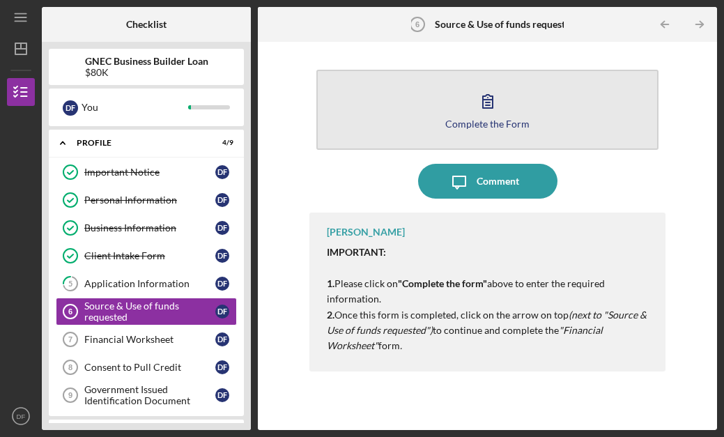
click at [485, 105] on icon "button" at bounding box center [488, 101] width 10 height 13
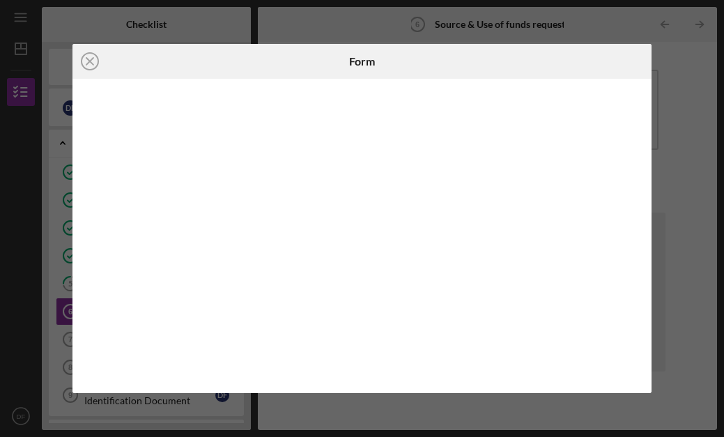
click at [47, 205] on div "Icon/Close Form" at bounding box center [362, 218] width 724 height 437
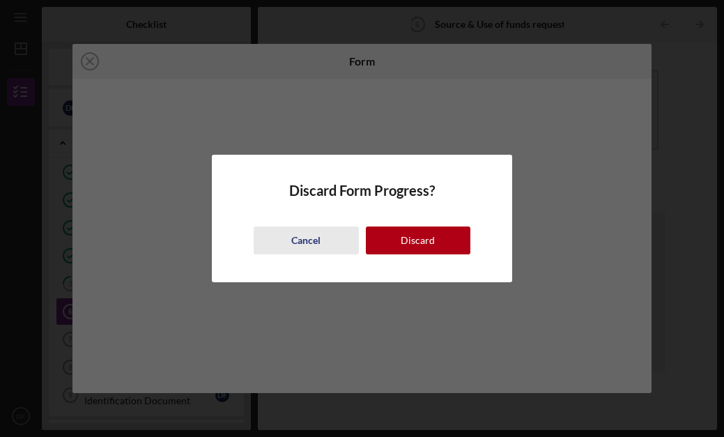
click at [296, 238] on div "Cancel" at bounding box center [305, 240] width 29 height 28
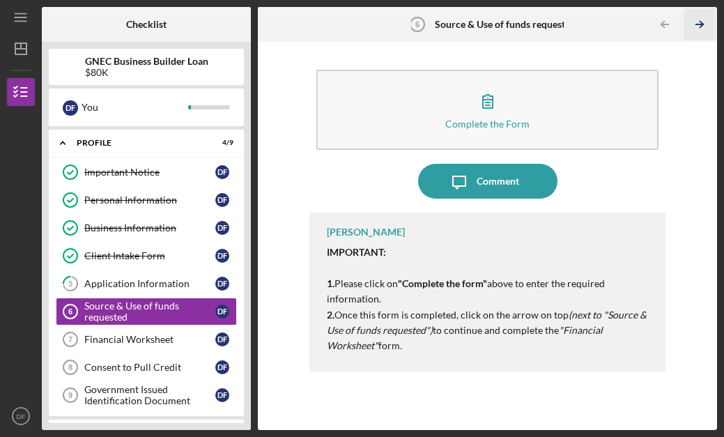
click at [699, 22] on polyline "button" at bounding box center [700, 25] width 3 height 6
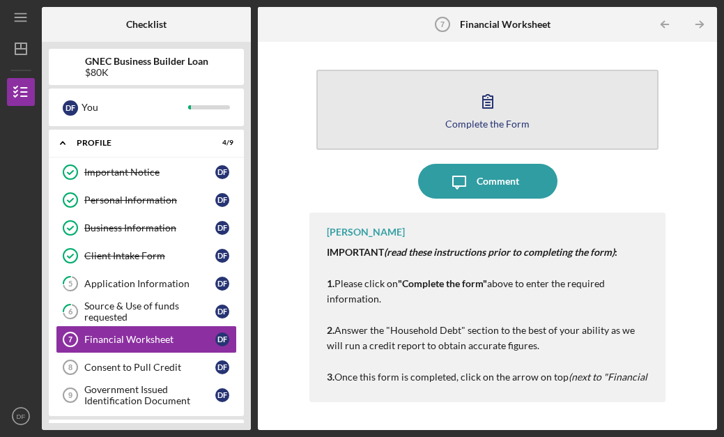
click at [484, 100] on icon "button" at bounding box center [488, 101] width 10 height 13
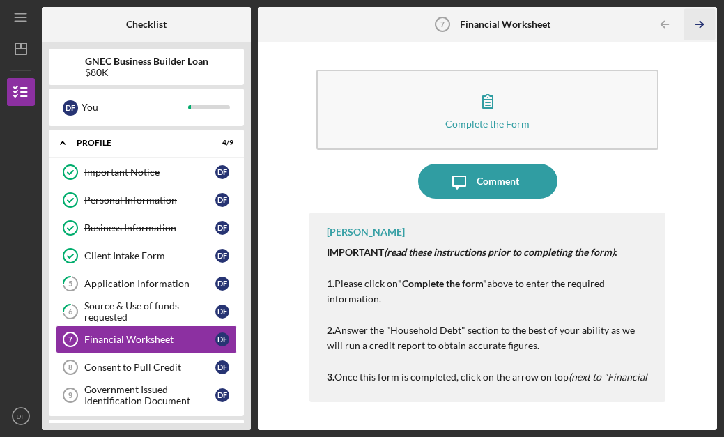
click at [701, 24] on line "button" at bounding box center [699, 24] width 7 height 0
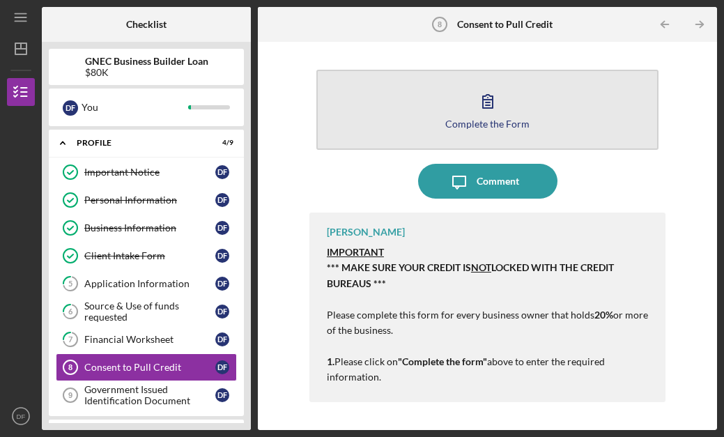
click at [485, 107] on icon "button" at bounding box center [487, 101] width 35 height 35
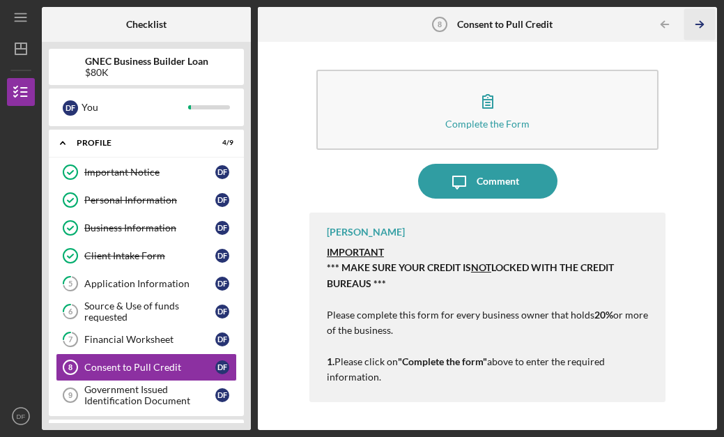
click at [701, 21] on icon "Icon/Table Pagination Arrow" at bounding box center [699, 24] width 31 height 31
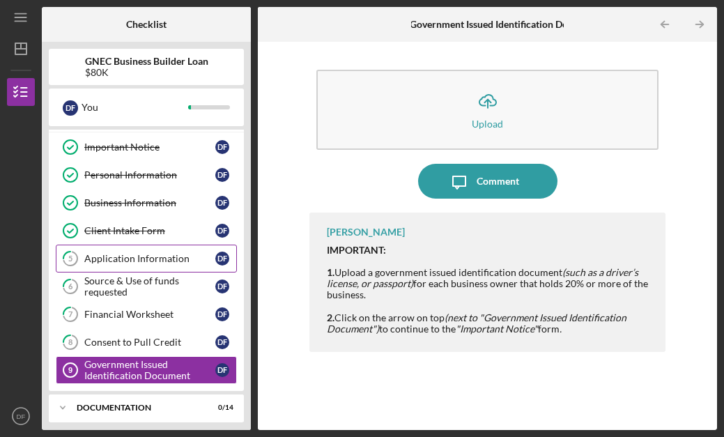
scroll to position [94, 0]
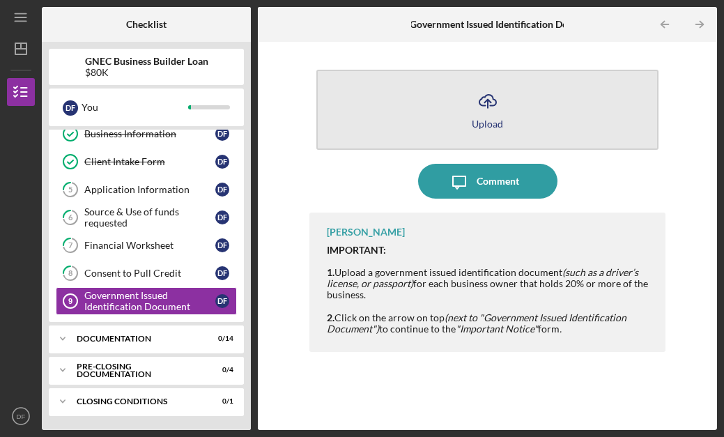
click at [485, 100] on icon "Icon/Upload" at bounding box center [487, 101] width 35 height 35
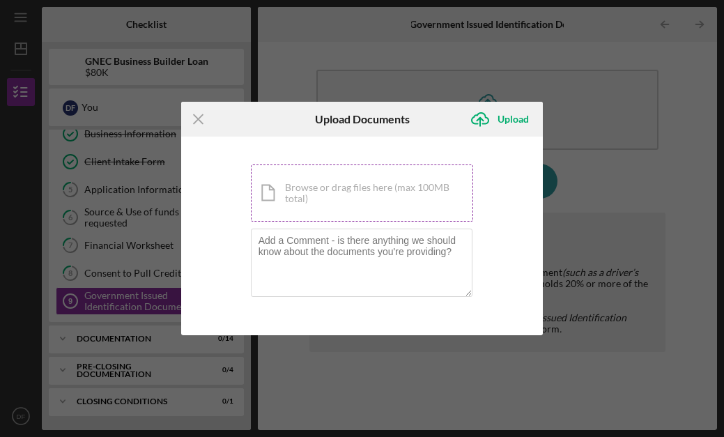
click at [316, 189] on div "Icon/Document Browse or drag files here (max 100MB total) Tap to choose files o…" at bounding box center [362, 192] width 223 height 57
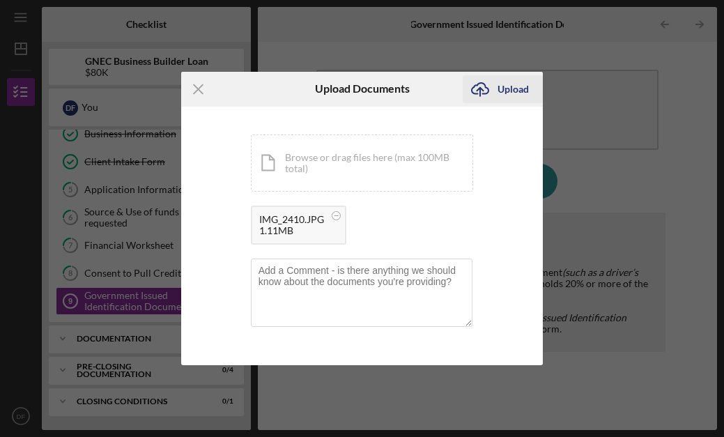
click at [520, 91] on div "Upload" at bounding box center [512, 89] width 31 height 28
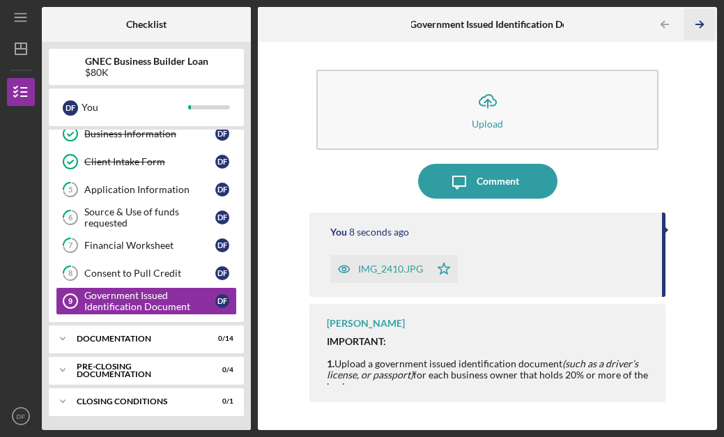
click at [699, 22] on icon "Icon/Table Pagination Arrow" at bounding box center [699, 24] width 31 height 31
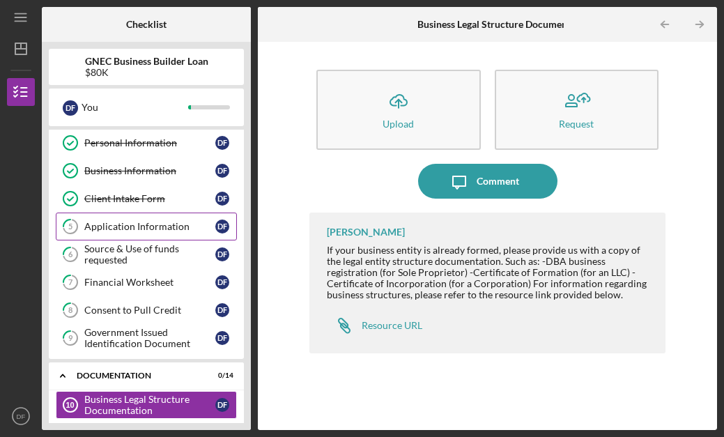
scroll to position [81, 0]
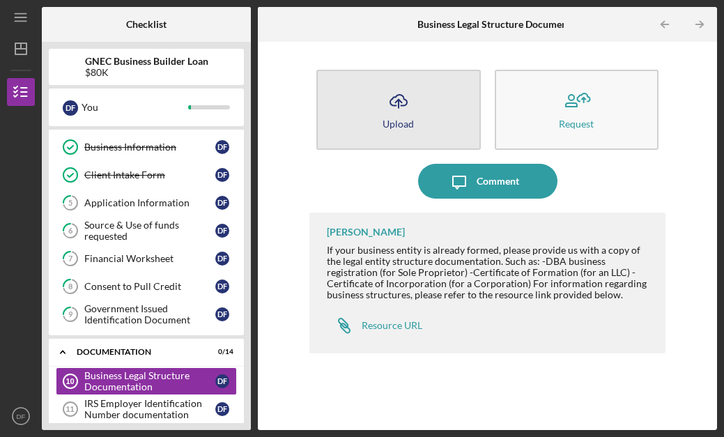
click at [410, 111] on icon "Icon/Upload" at bounding box center [398, 101] width 35 height 35
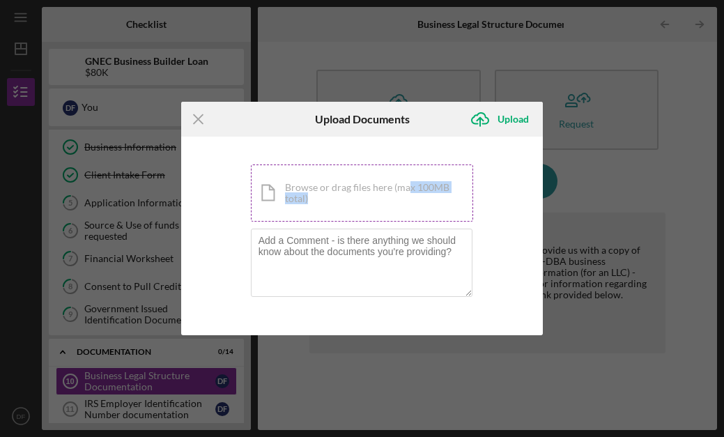
click at [407, 193] on div "Icon/Document Browse or drag files here (max 100MB total) Tap to choose files o…" at bounding box center [362, 192] width 223 height 57
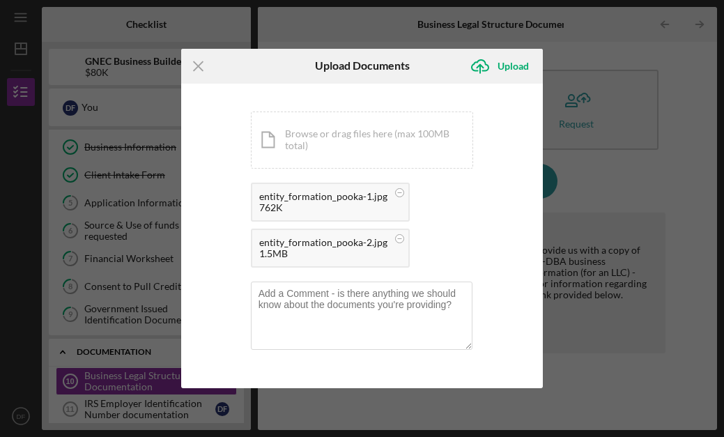
click at [456, 214] on div "entity_formation_pooka-1.jpg 762K entity_formation_pooka-2.jpg 1.5MB" at bounding box center [362, 228] width 223 height 92
click at [513, 65] on div "Upload" at bounding box center [512, 66] width 31 height 28
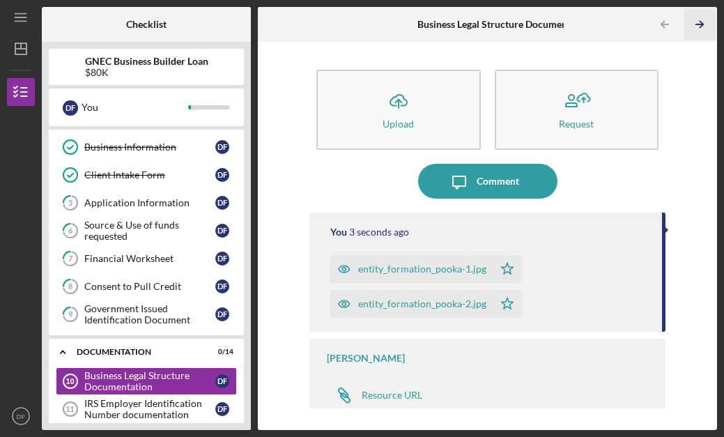
click at [697, 24] on line "button" at bounding box center [699, 24] width 7 height 0
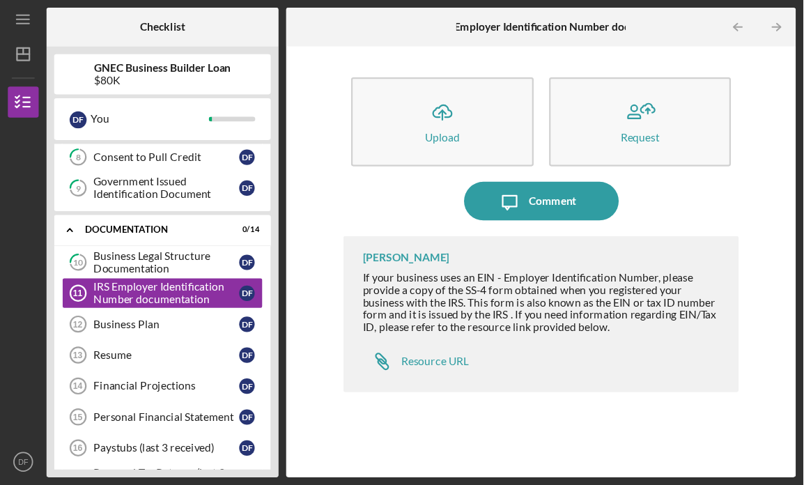
scroll to position [226, 0]
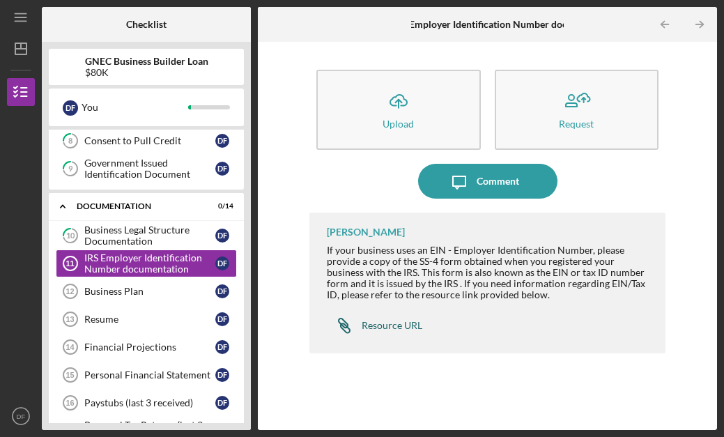
click at [373, 325] on div "Resource URL" at bounding box center [391, 325] width 61 height 11
click at [111, 295] on div "Business Plan" at bounding box center [149, 291] width 131 height 11
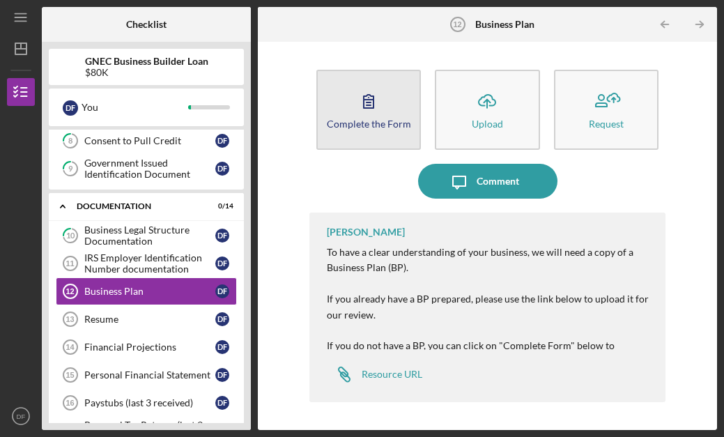
click at [355, 107] on icon "button" at bounding box center [368, 101] width 35 height 35
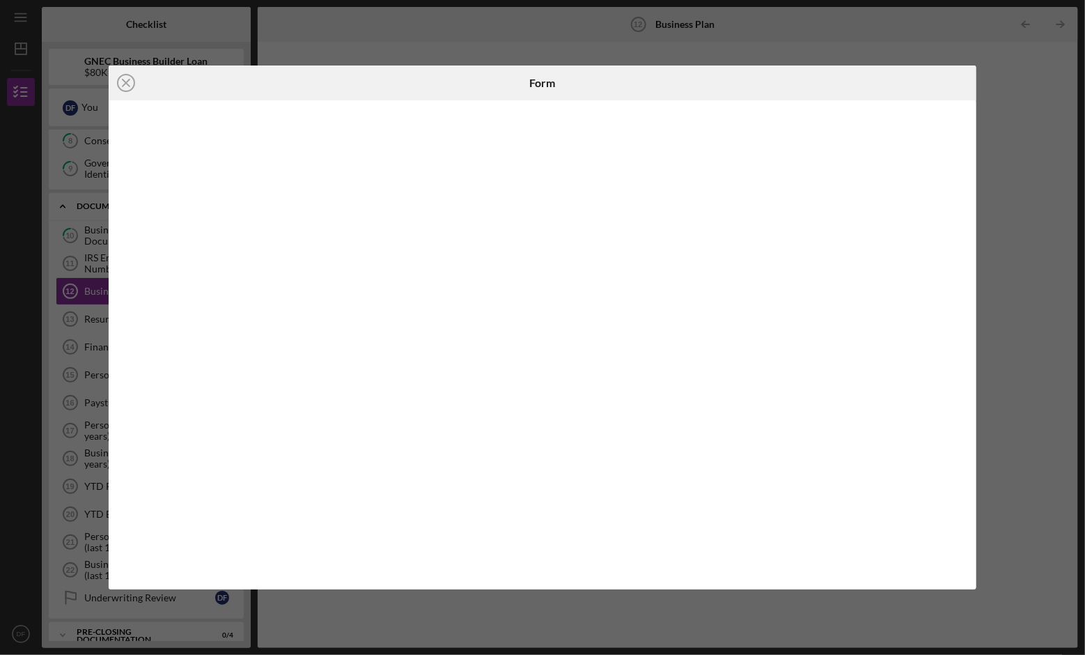
scroll to position [226, 0]
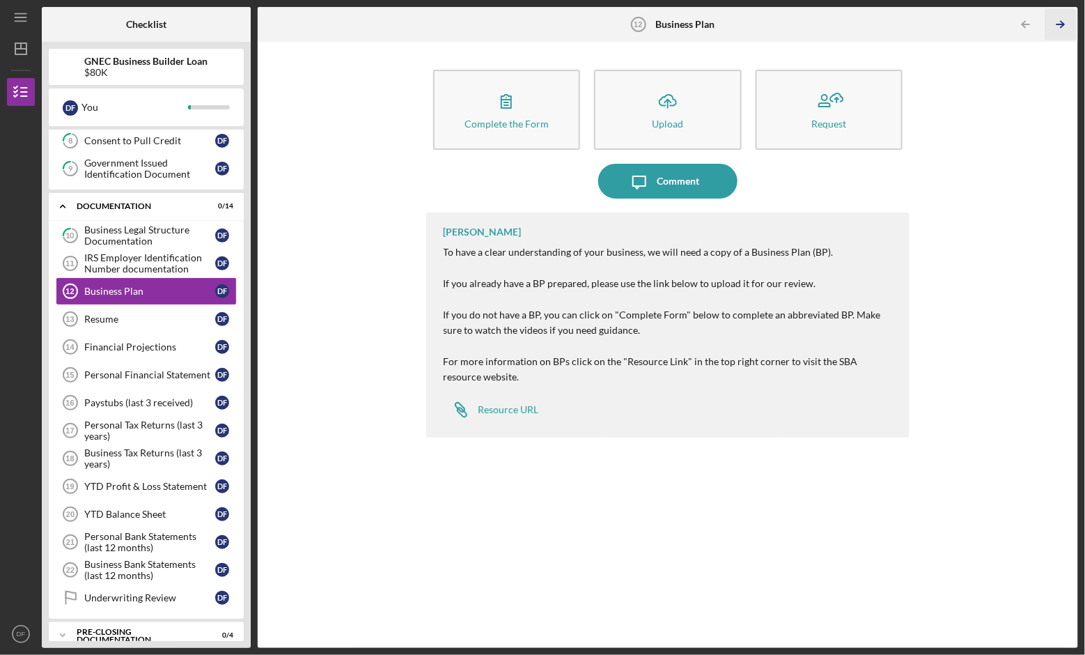
click at [723, 22] on icon "Icon/Table Pagination Arrow" at bounding box center [1060, 24] width 31 height 31
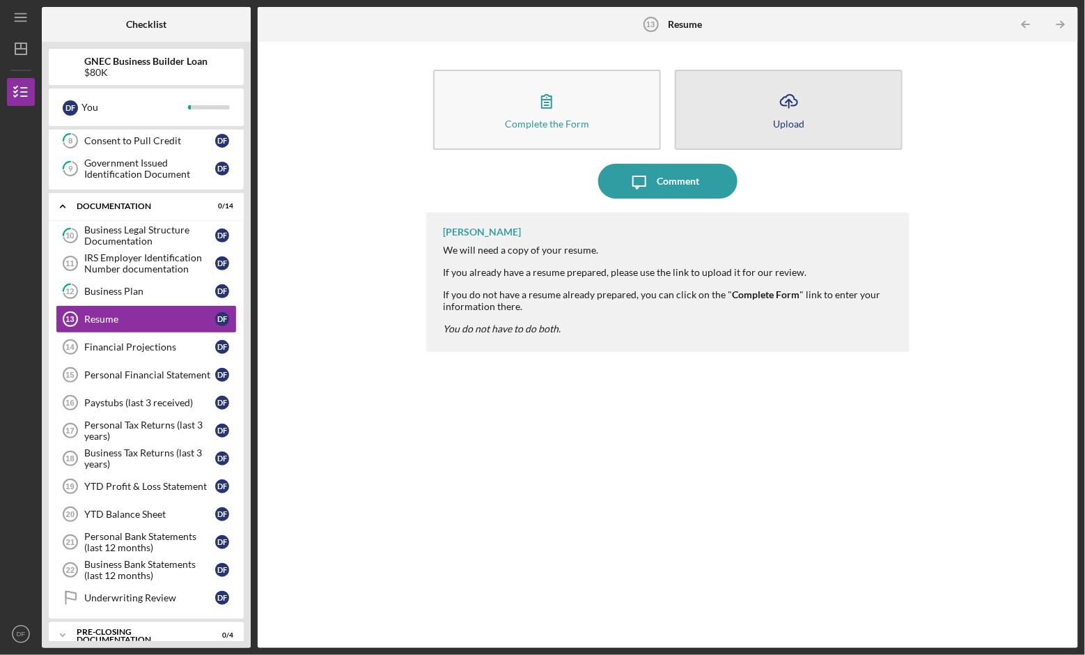
click at [723, 104] on button "Icon/Upload Upload" at bounding box center [789, 110] width 228 height 80
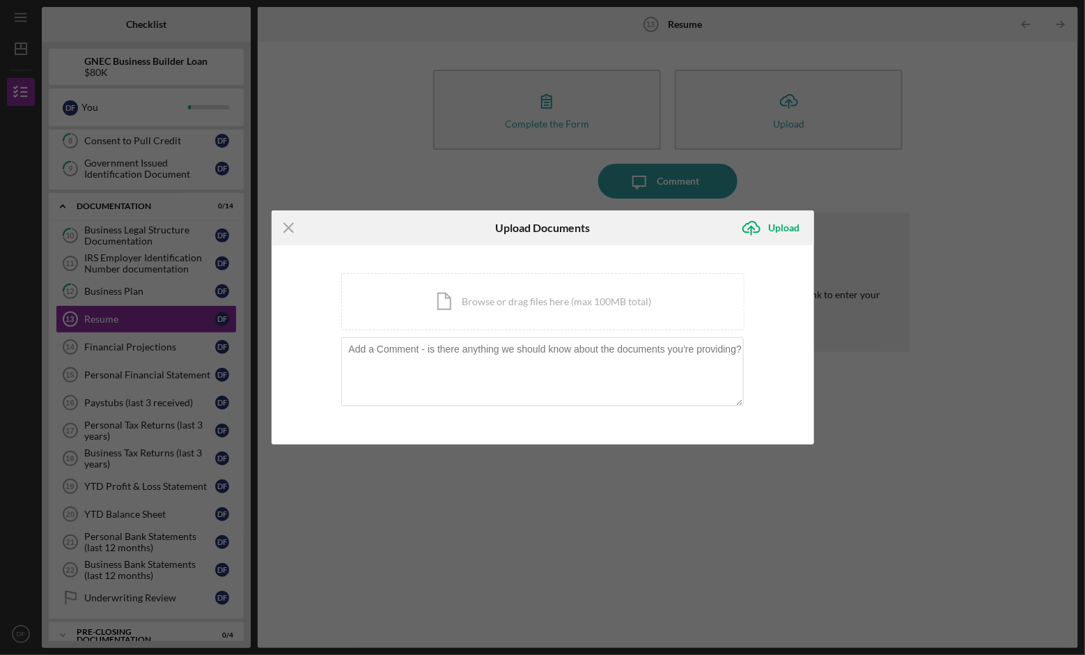
click at [493, 92] on div "Icon/Menu Close Upload Documents Icon/Upload Upload You're uploading documents …" at bounding box center [542, 327] width 1085 height 655
click at [282, 225] on icon "Icon/Menu Close" at bounding box center [289, 227] width 35 height 35
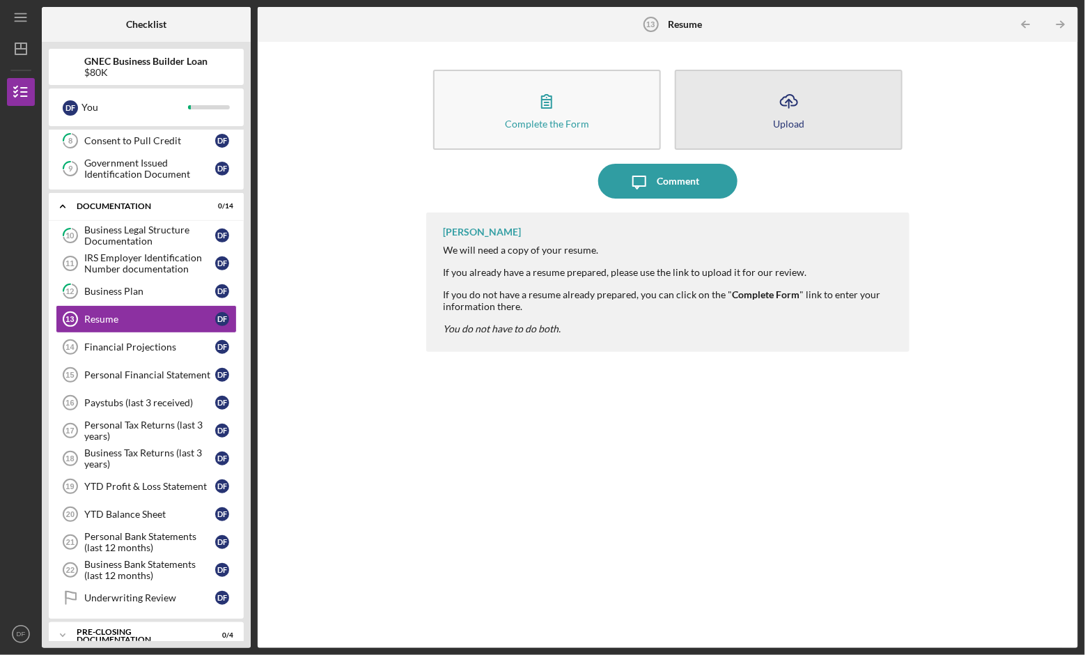
click at [723, 114] on icon "Icon/Upload" at bounding box center [789, 101] width 35 height 35
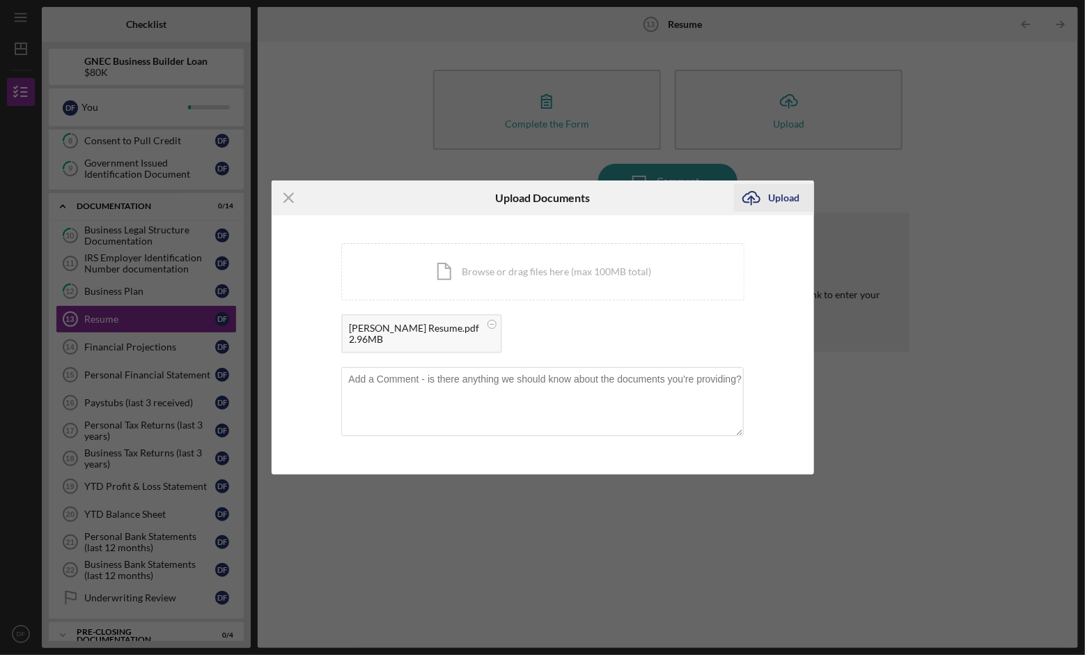
click at [723, 195] on div "Upload" at bounding box center [784, 198] width 31 height 28
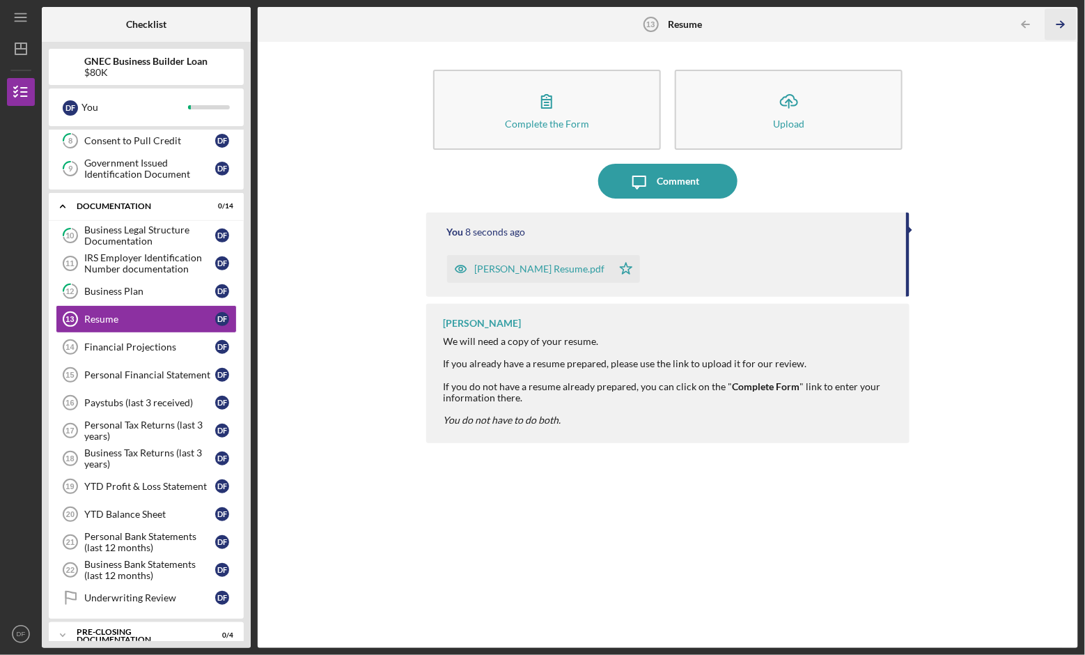
click at [723, 20] on icon "Icon/Table Pagination Arrow" at bounding box center [1060, 24] width 31 height 31
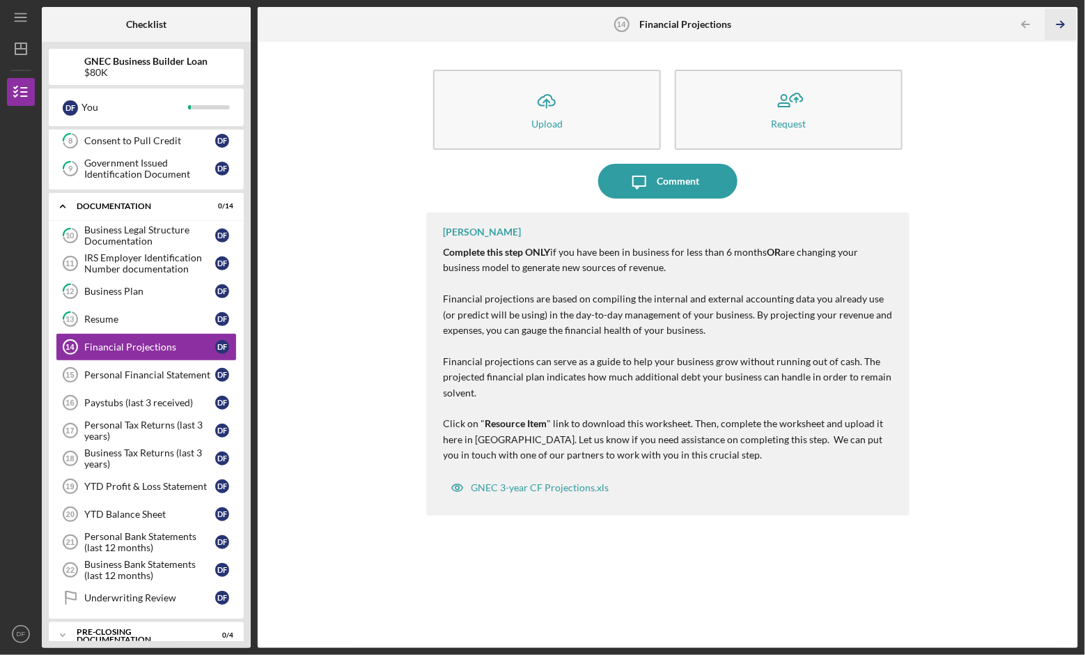
click at [723, 19] on icon "Icon/Table Pagination Arrow" at bounding box center [1060, 24] width 31 height 31
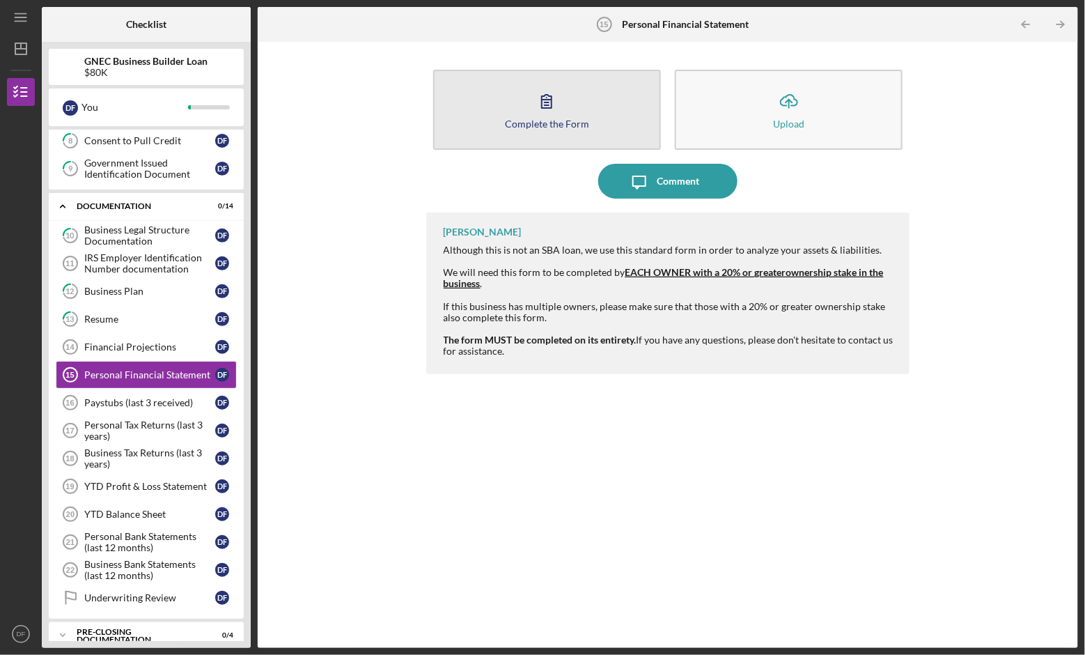
click at [563, 111] on icon "button" at bounding box center [546, 101] width 35 height 35
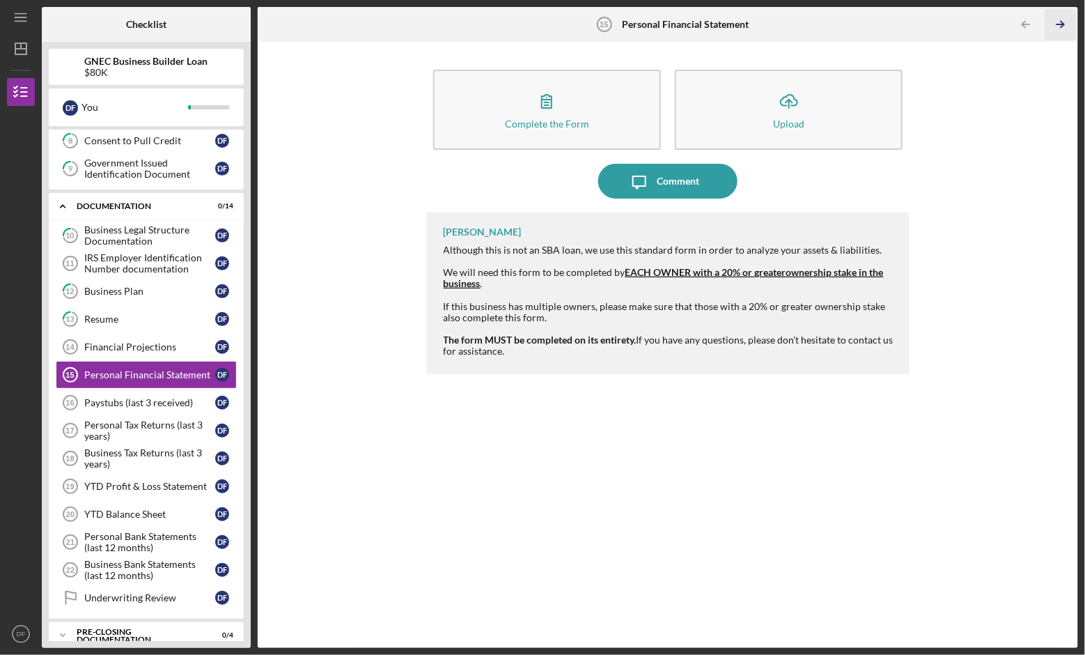
click at [723, 18] on icon "Icon/Table Pagination Arrow" at bounding box center [1060, 24] width 31 height 31
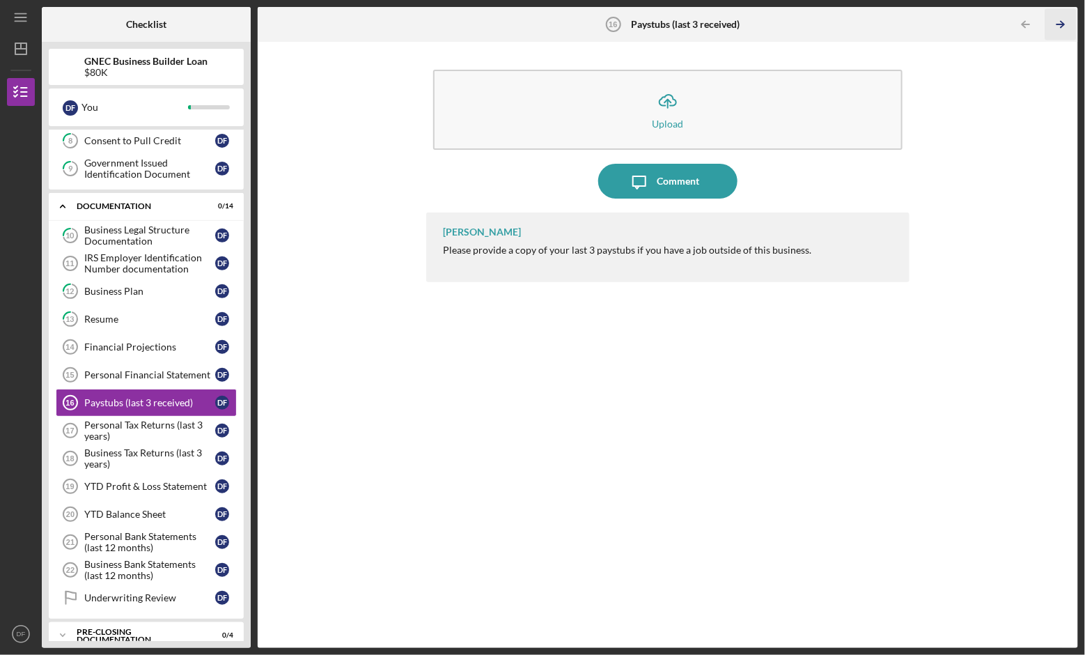
click at [723, 20] on icon "Icon/Table Pagination Arrow" at bounding box center [1060, 24] width 31 height 31
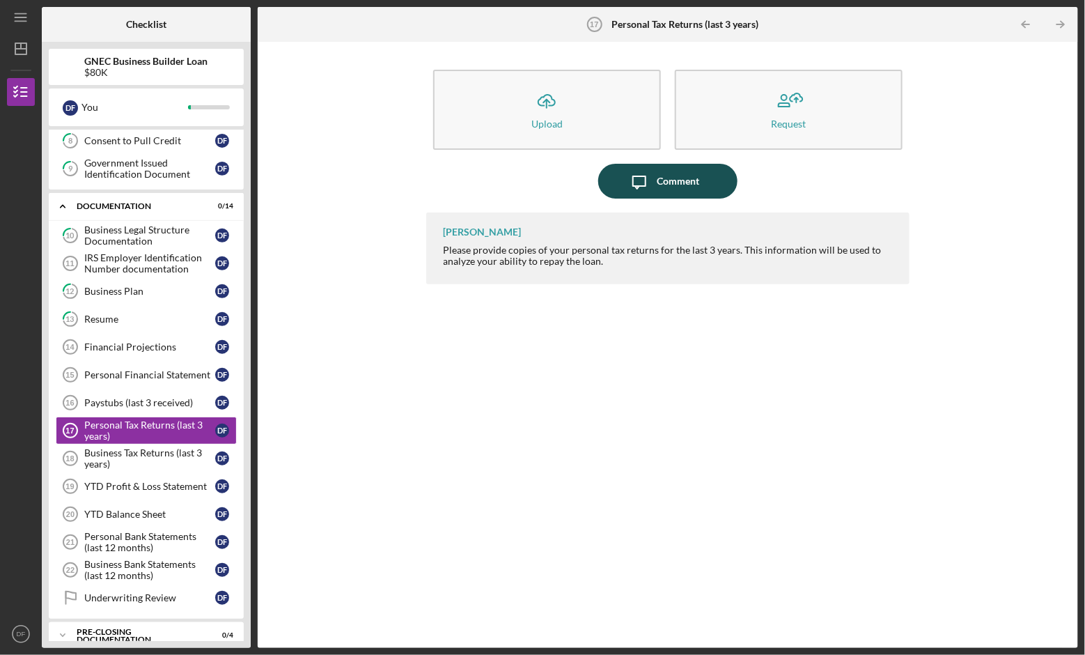
click at [653, 176] on icon "Icon/Message" at bounding box center [639, 181] width 35 height 35
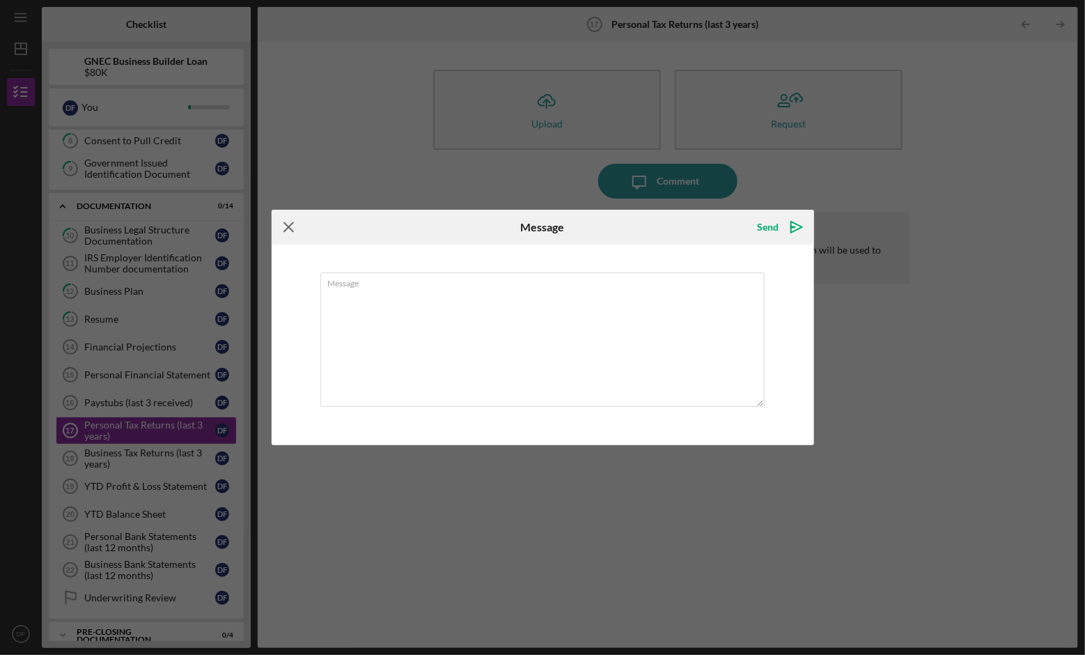
click at [286, 226] on g at bounding box center [288, 227] width 9 height 9
